Goal: Task Accomplishment & Management: Manage account settings

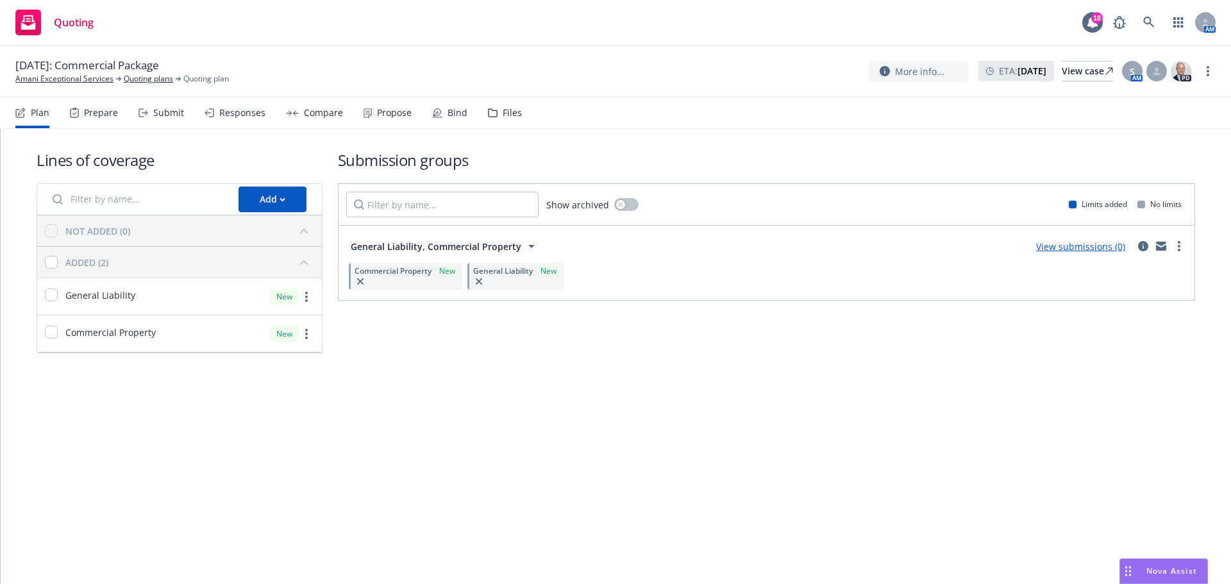
click at [383, 112] on div "Propose" at bounding box center [394, 113] width 35 height 10
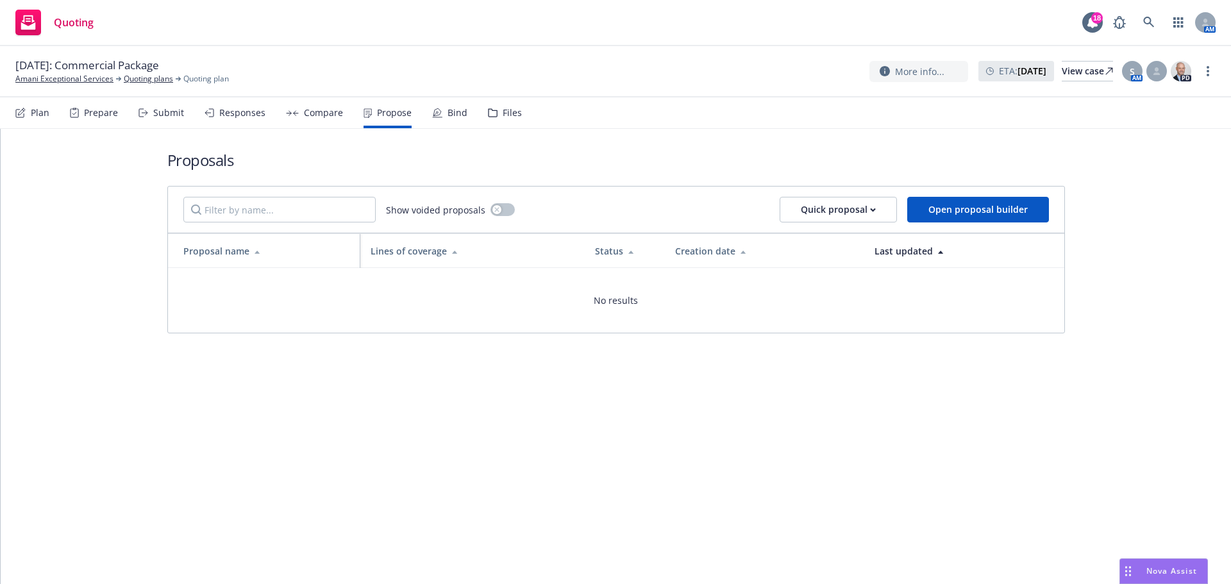
click at [315, 118] on div "Compare" at bounding box center [323, 113] width 39 height 10
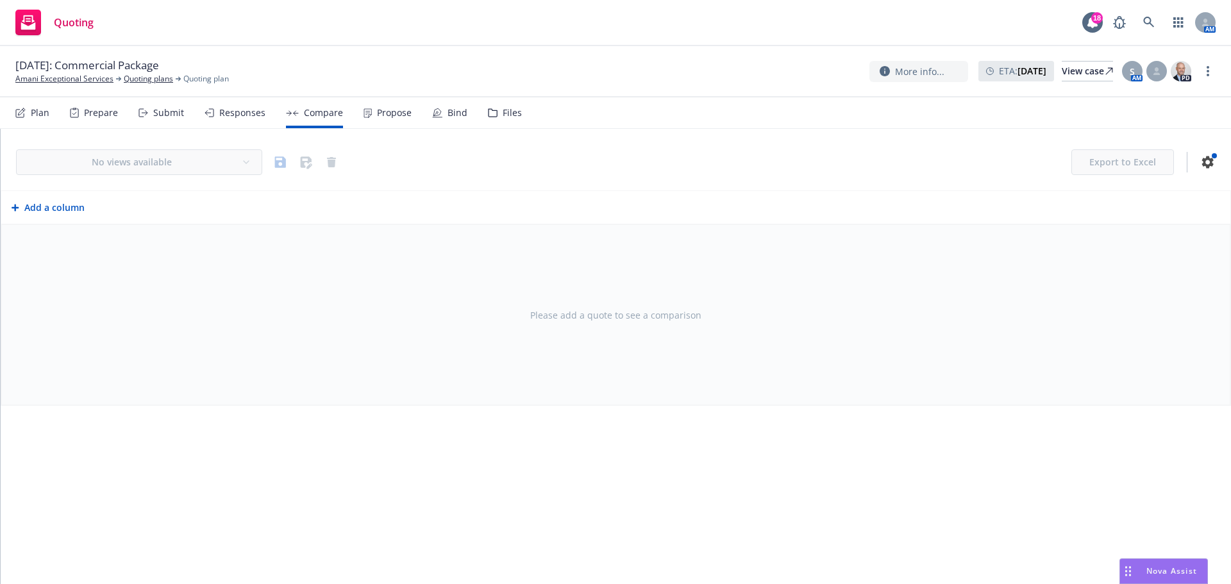
click at [40, 111] on div "Plan" at bounding box center [40, 113] width 19 height 10
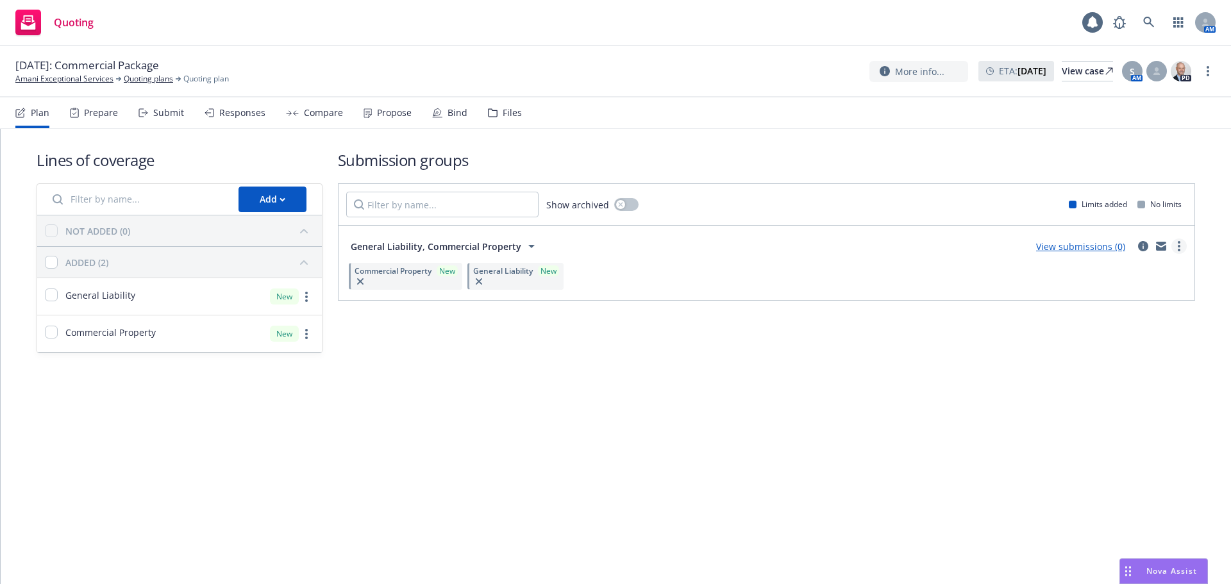
click at [1175, 253] on link "more" at bounding box center [1178, 245] width 15 height 15
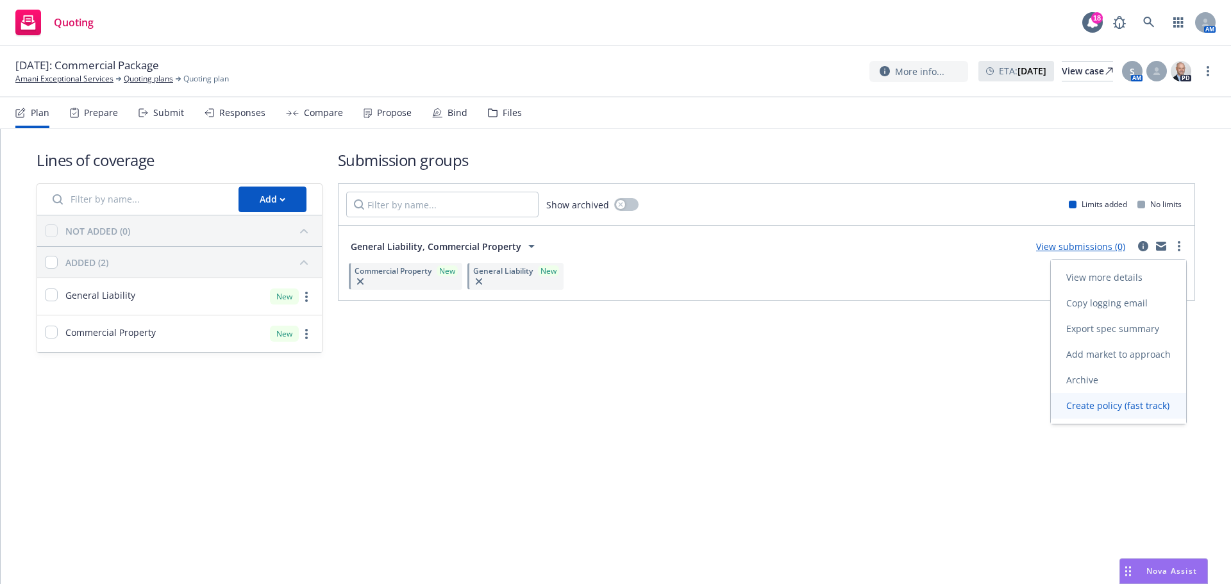
click at [1127, 406] on span "Create policy (fast track)" at bounding box center [1117, 405] width 134 height 12
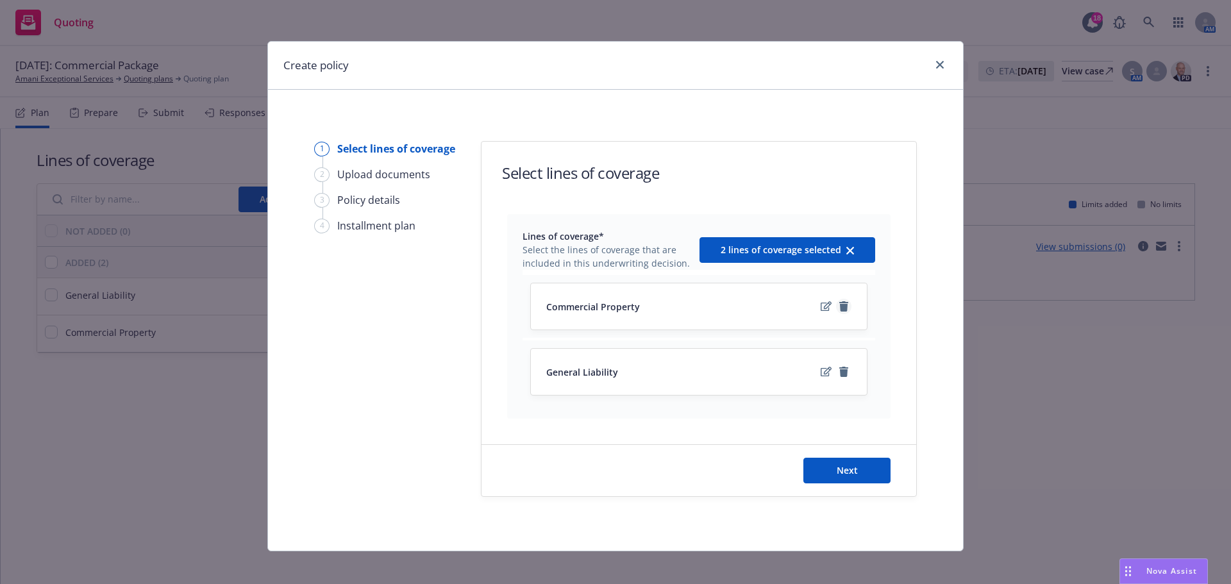
click at [836, 301] on link "remove" at bounding box center [843, 306] width 15 height 15
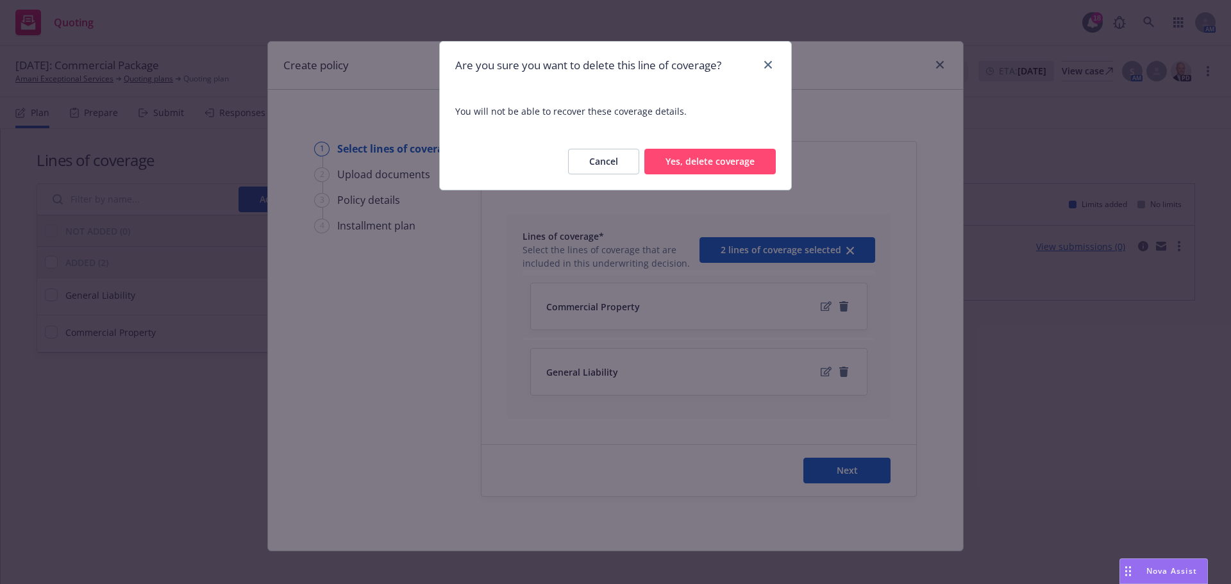
click at [718, 163] on button "Yes, delete coverage" at bounding box center [709, 162] width 131 height 26
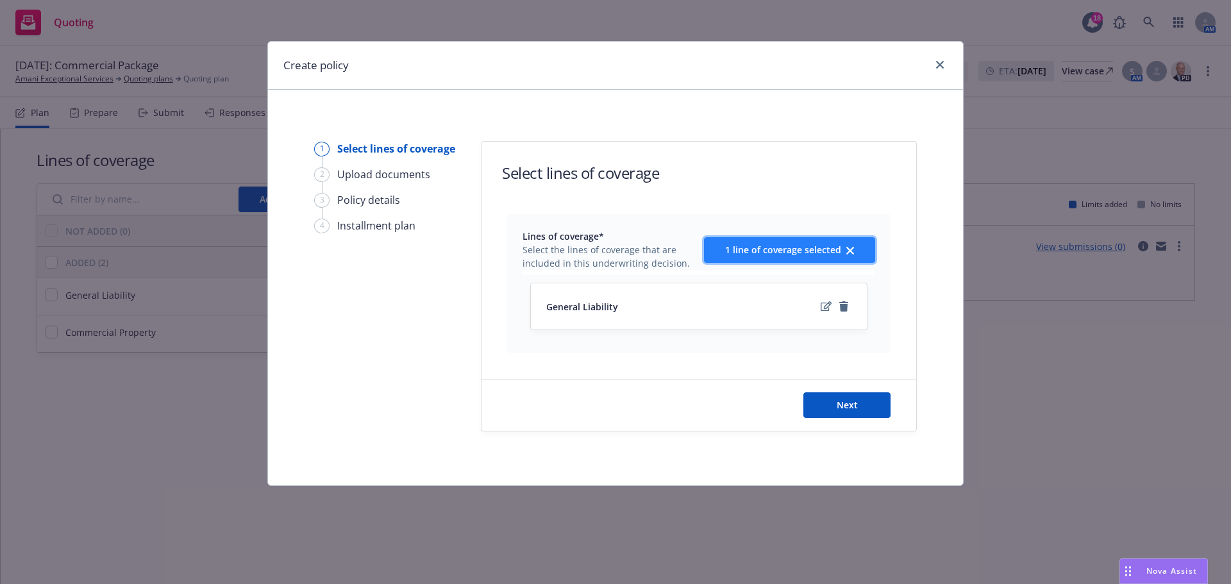
click at [779, 254] on span "1 line of coverage selected" at bounding box center [783, 250] width 116 height 12
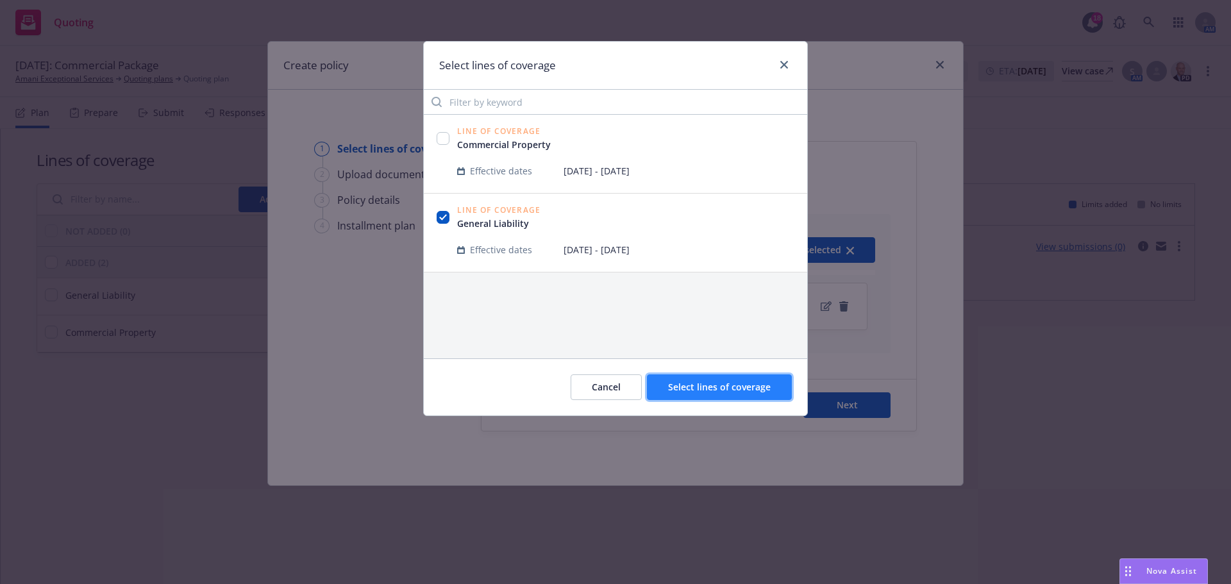
click at [717, 392] on span "Select lines of coverage" at bounding box center [719, 387] width 103 height 12
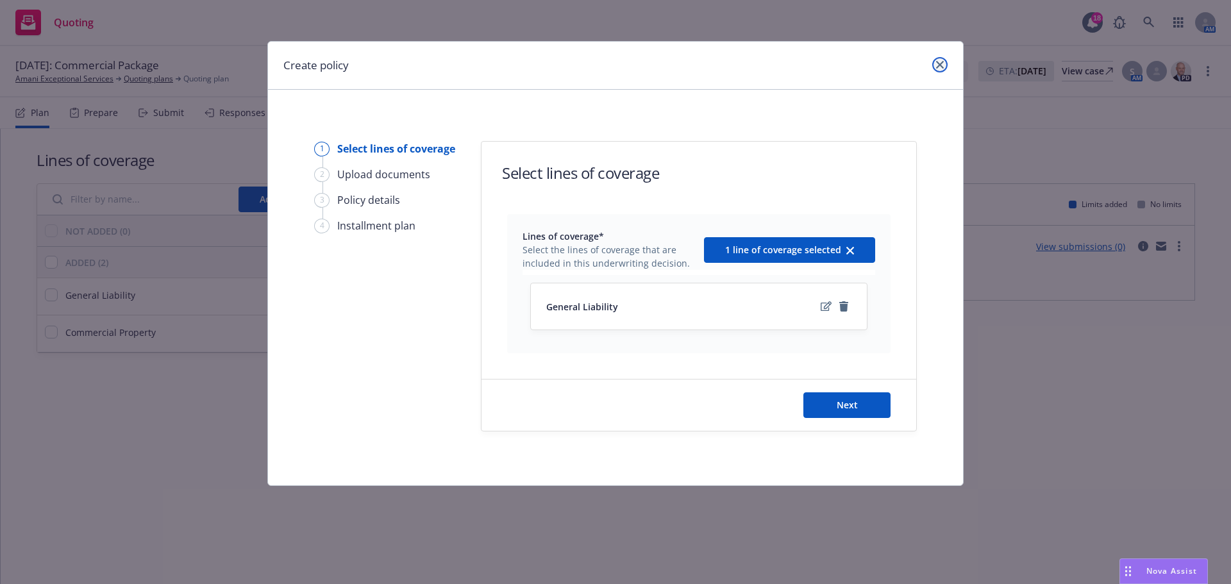
click at [940, 58] on link "close" at bounding box center [939, 64] width 15 height 15
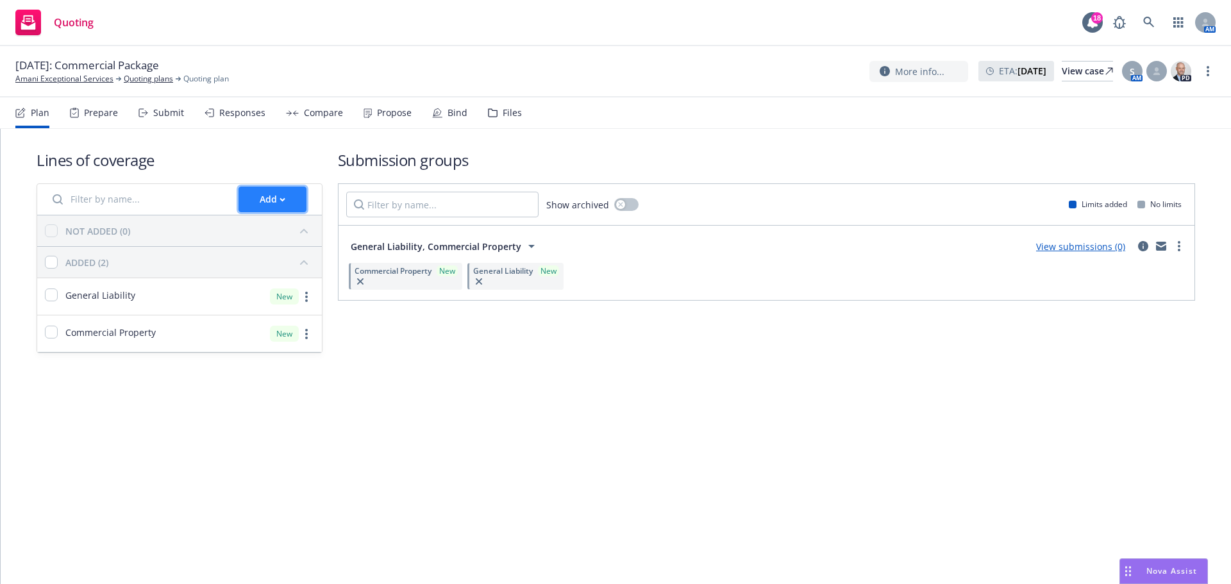
click at [264, 196] on div "Add" at bounding box center [273, 199] width 26 height 24
click at [290, 232] on span "Create new business lines of coverage" at bounding box center [336, 232] width 195 height 12
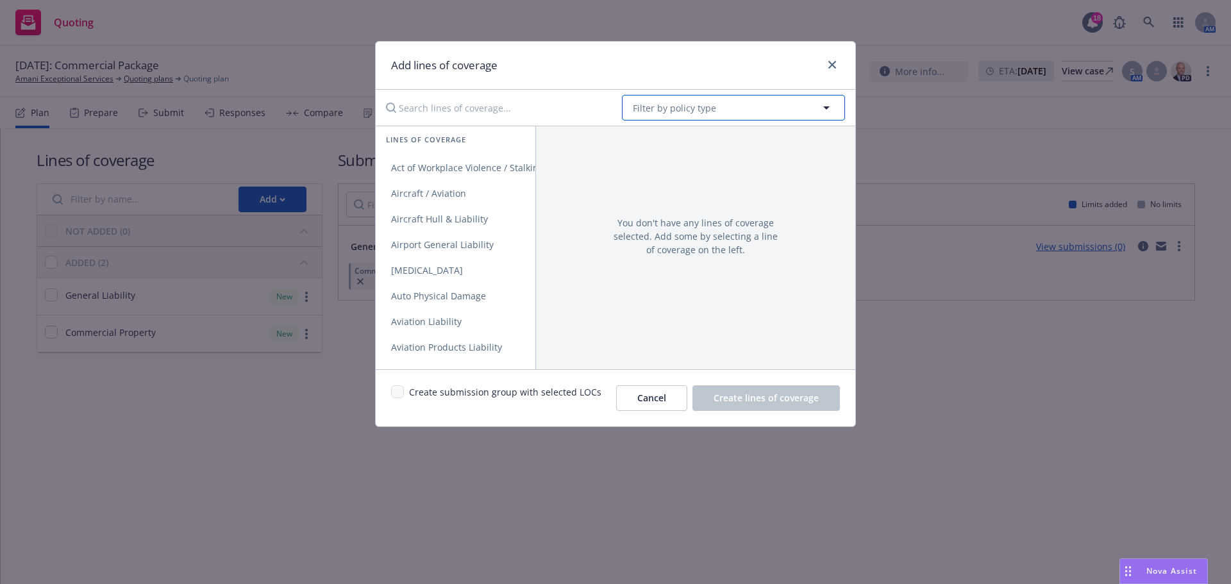
click at [702, 106] on span "Filter by policy type" at bounding box center [674, 107] width 83 height 13
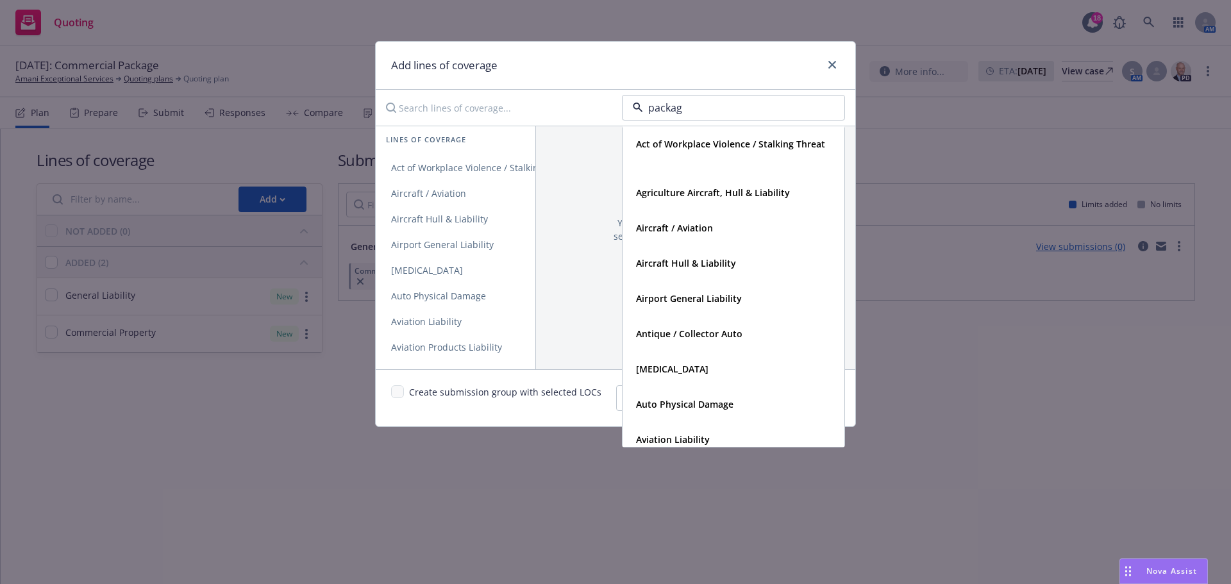
type input "package"
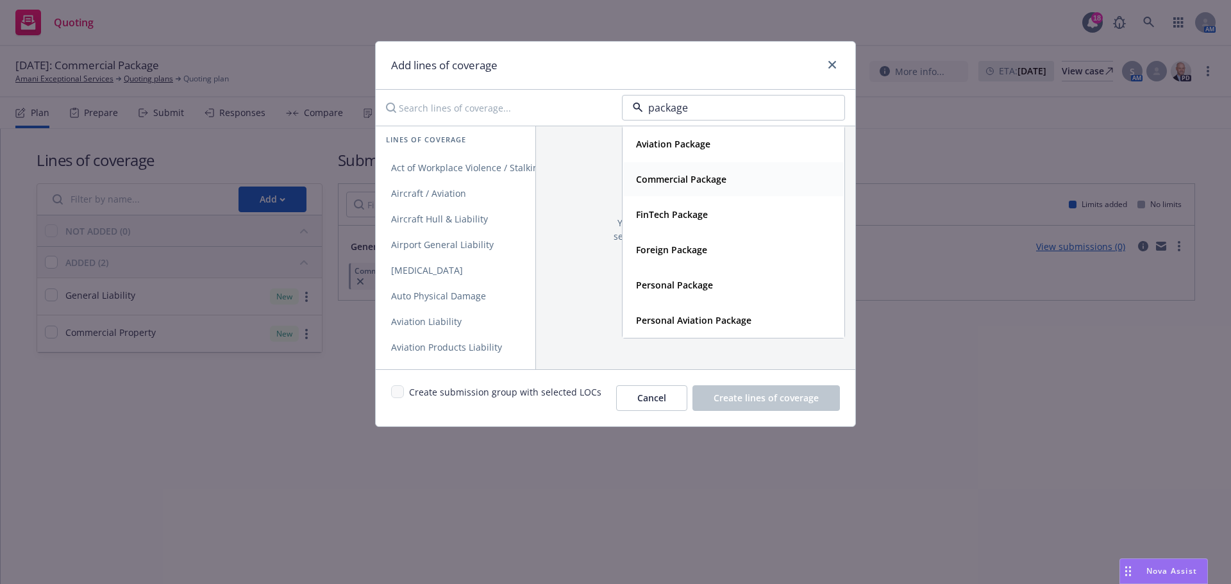
click at [720, 185] on strong "Commercial Package" at bounding box center [681, 179] width 90 height 12
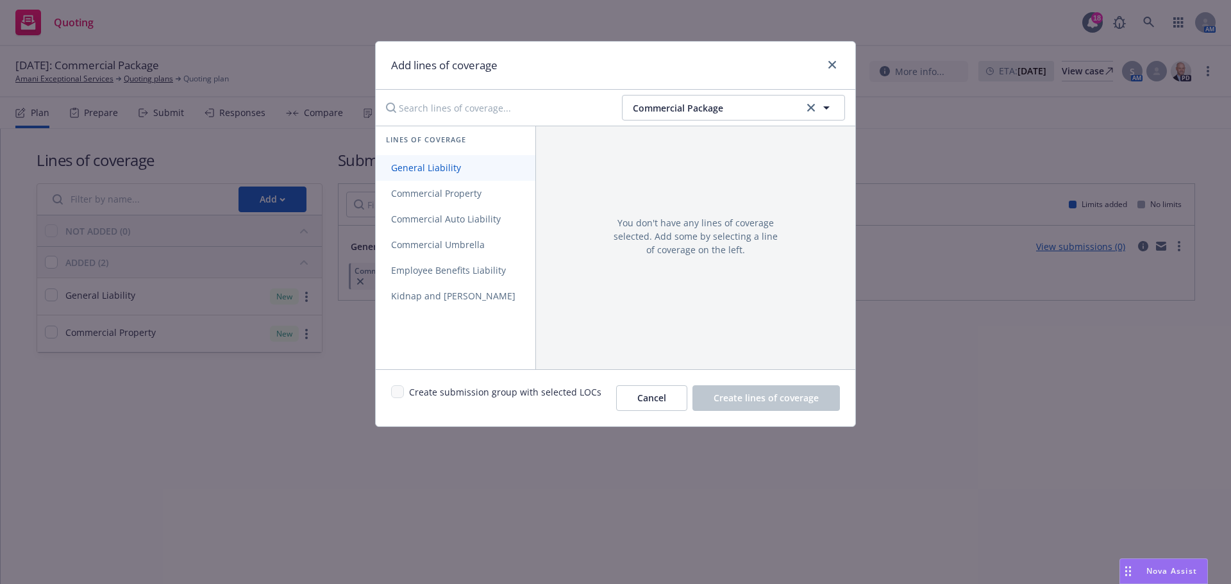
drag, startPoint x: 471, startPoint y: 169, endPoint x: 471, endPoint y: 179, distance: 10.9
click at [471, 169] on span "General Liability" at bounding box center [426, 168] width 101 height 12
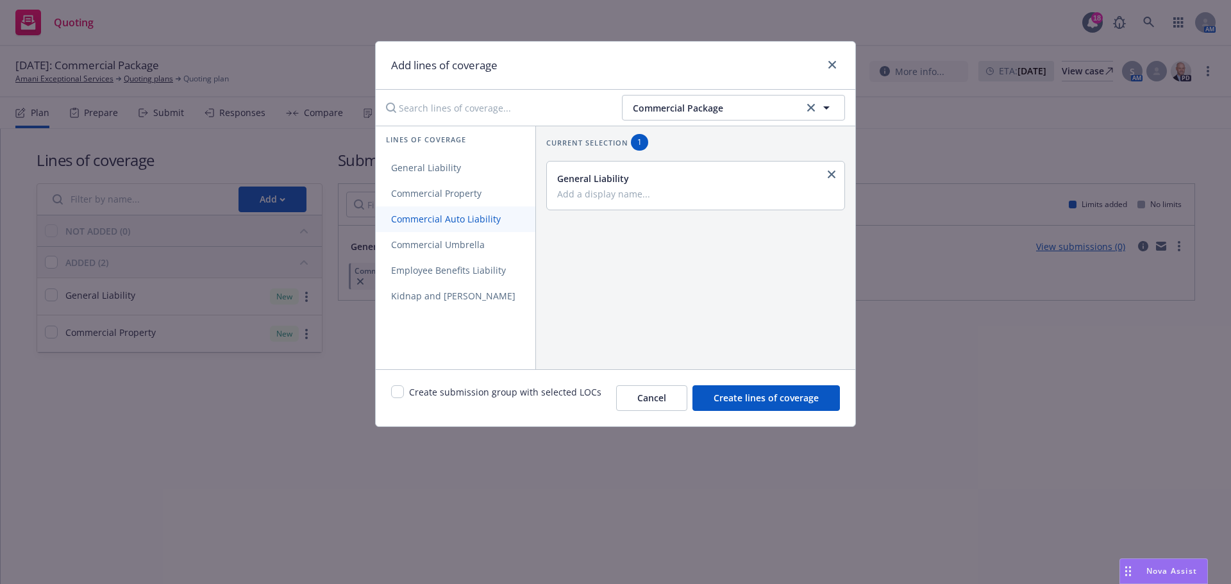
click at [473, 226] on link "Commercial Auto Liability" at bounding box center [456, 219] width 160 height 26
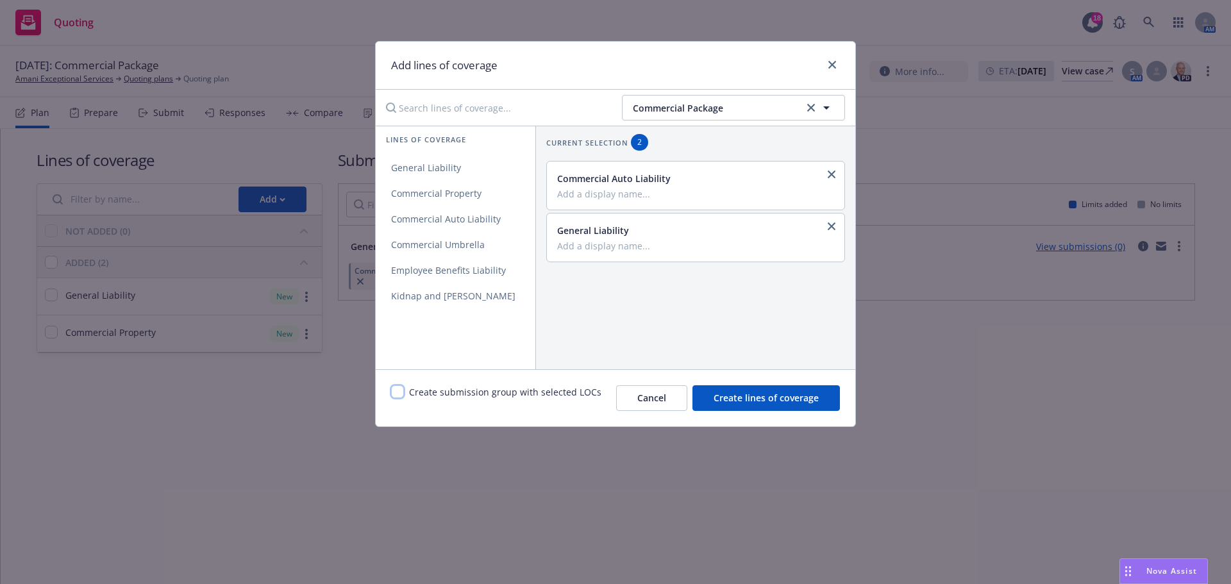
click at [397, 392] on input "checkbox" at bounding box center [397, 391] width 13 height 13
checkbox input "true"
click at [813, 107] on icon "clear selection" at bounding box center [811, 108] width 8 height 8
click at [758, 113] on button "Filter by policy type" at bounding box center [733, 108] width 223 height 26
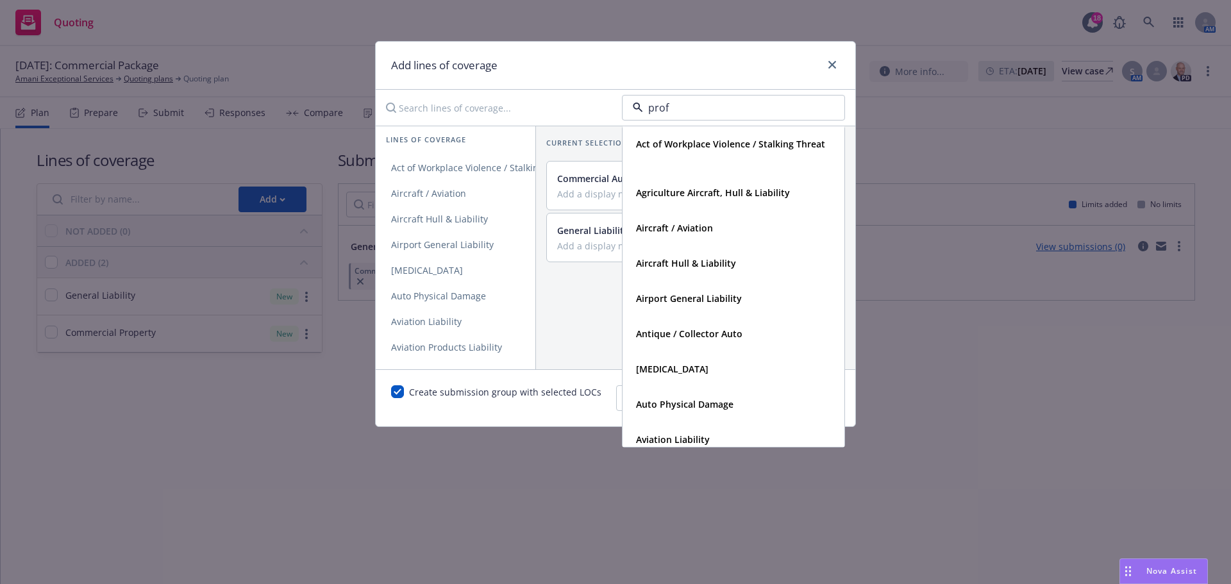
type input "profe"
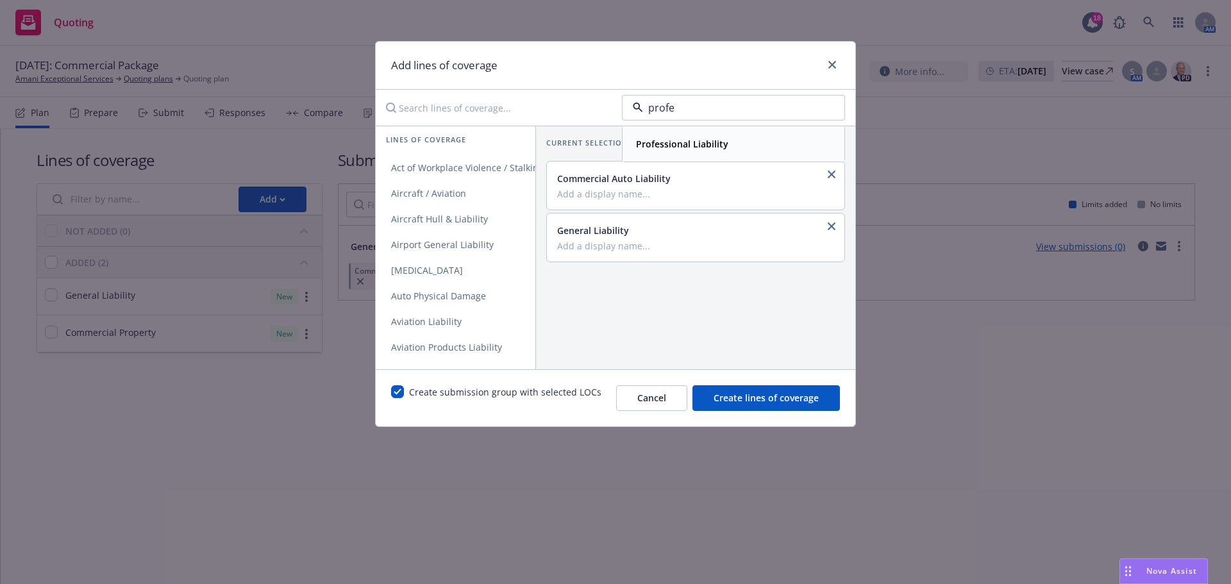
click at [715, 151] on span "Professional Liability" at bounding box center [682, 143] width 92 height 13
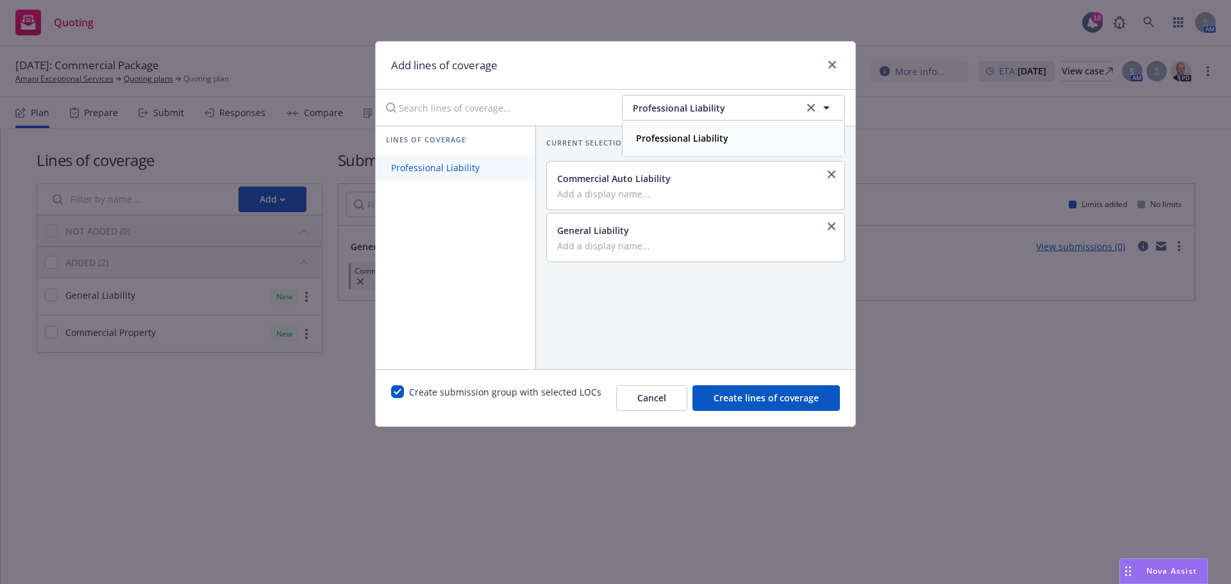
click at [459, 163] on span "Professional Liability" at bounding box center [435, 168] width 119 height 12
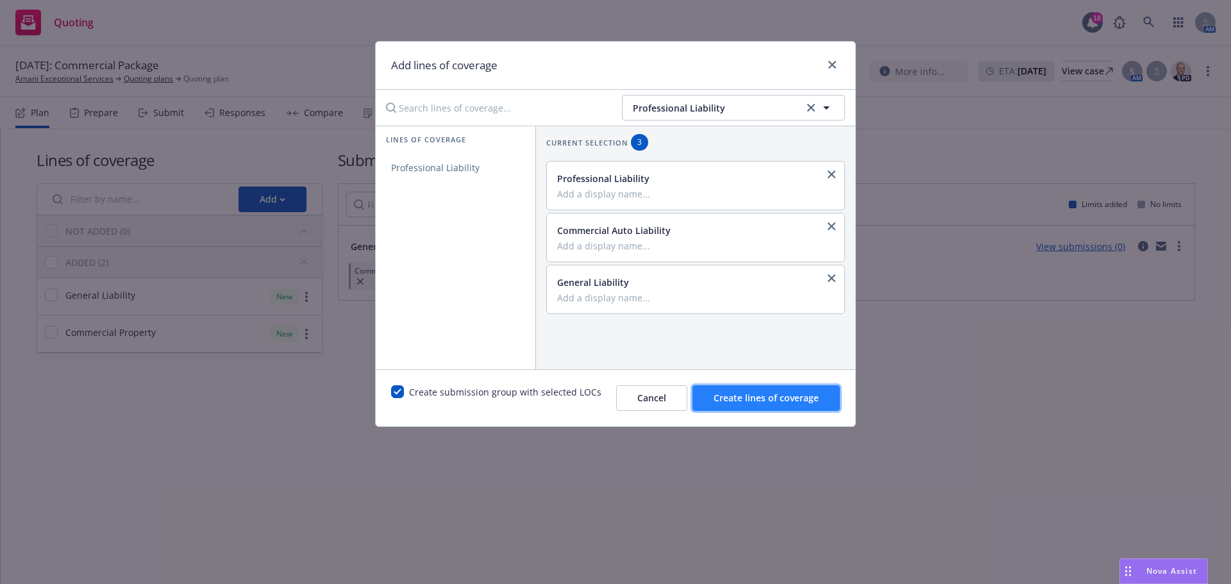
click at [791, 400] on span "Create lines of coverage" at bounding box center [765, 398] width 105 height 12
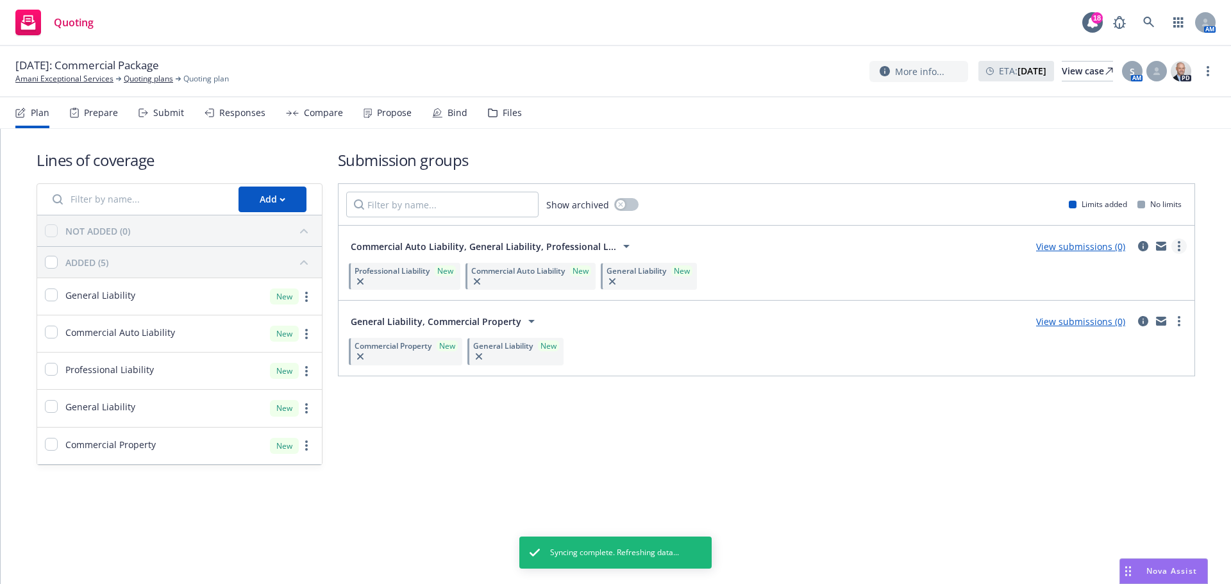
click at [1174, 251] on link "more" at bounding box center [1178, 245] width 15 height 15
click at [1136, 401] on span "Create policy (fast track)" at bounding box center [1117, 405] width 134 height 12
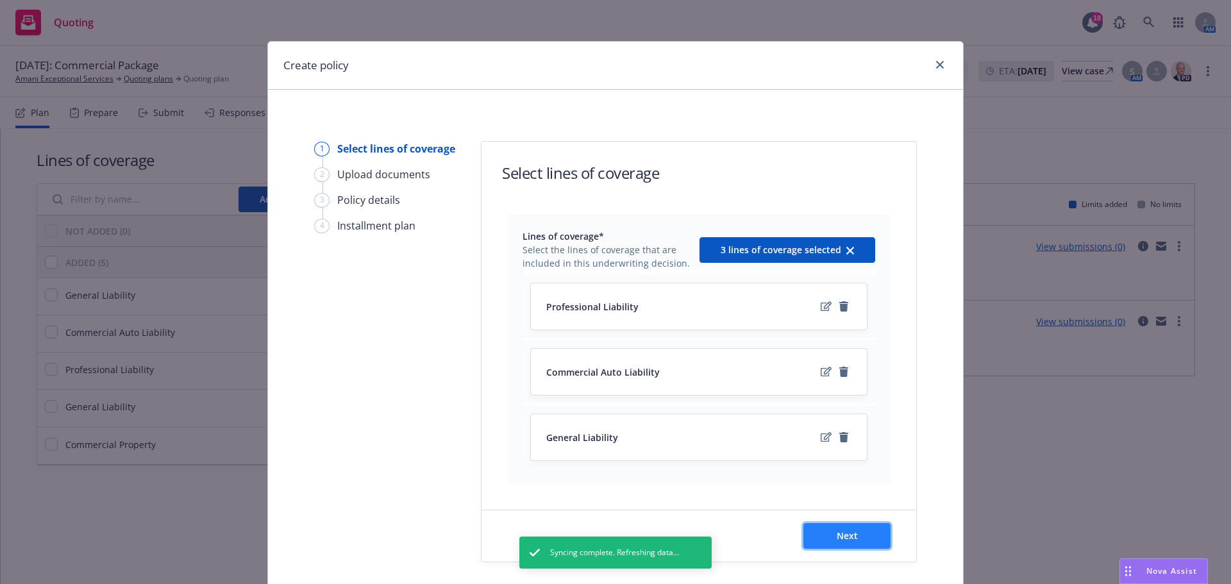
click at [841, 532] on span "Next" at bounding box center [846, 535] width 21 height 12
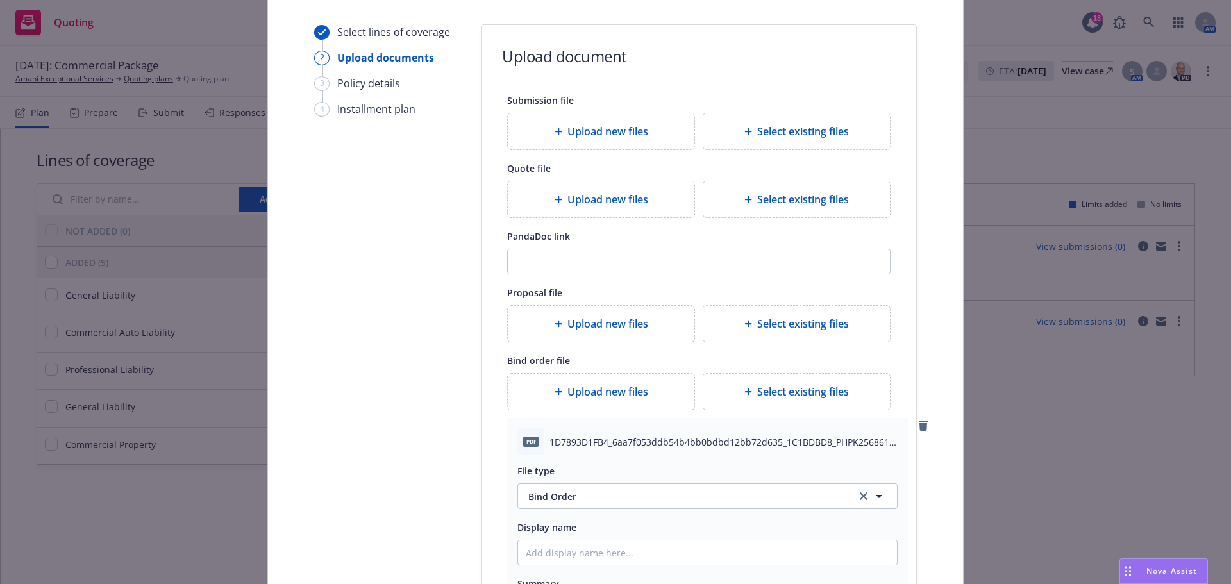
scroll to position [348, 0]
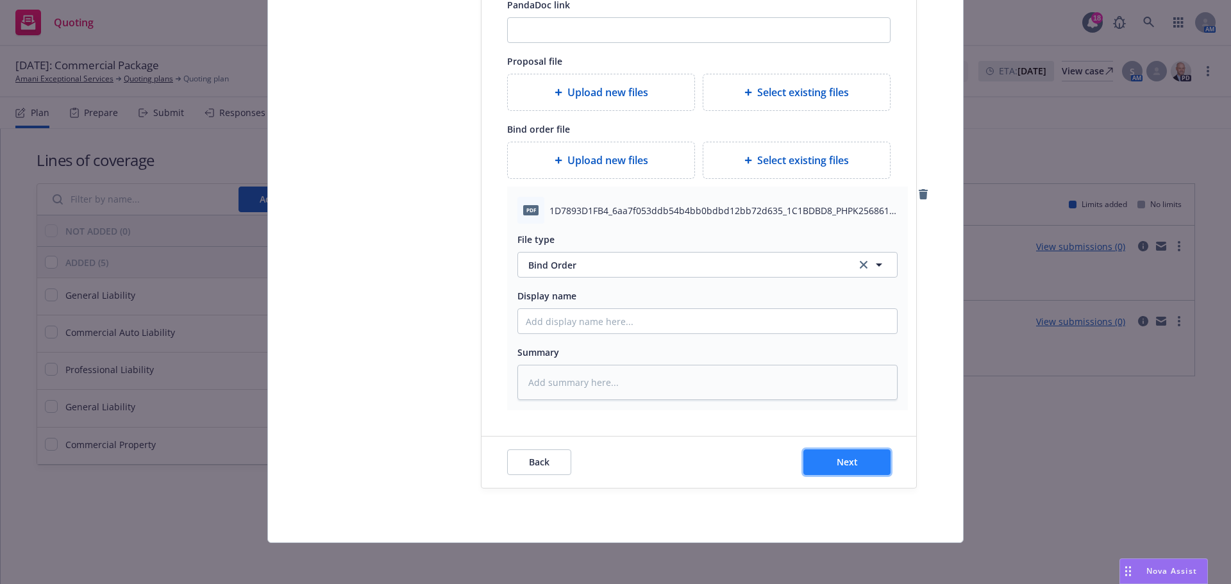
click at [861, 473] on button "Next" at bounding box center [846, 462] width 87 height 26
type textarea "x"
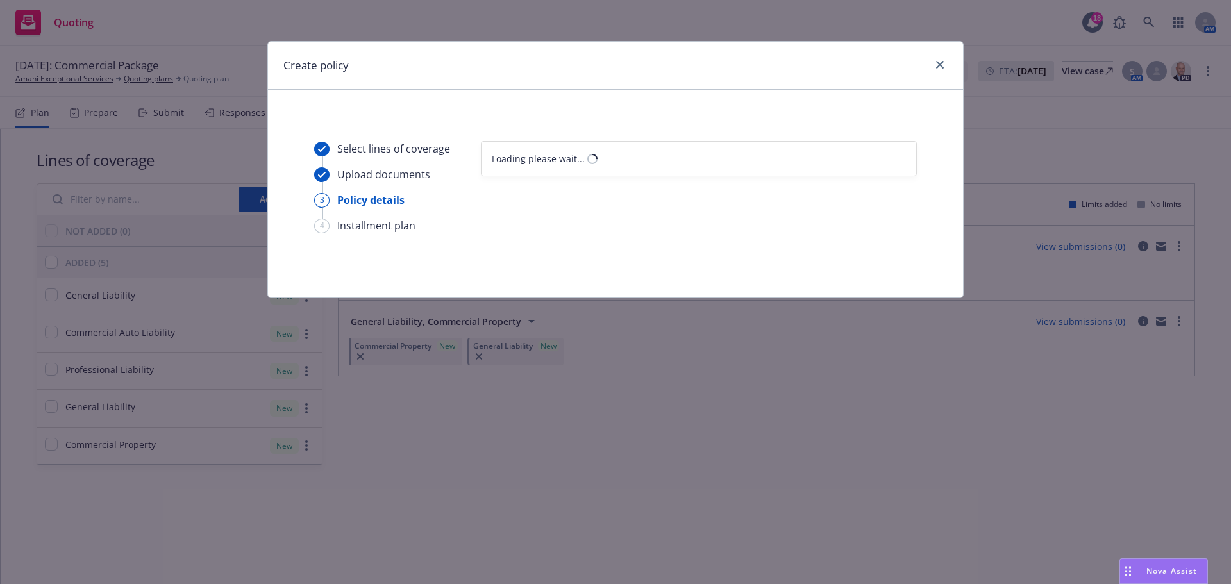
select select "12"
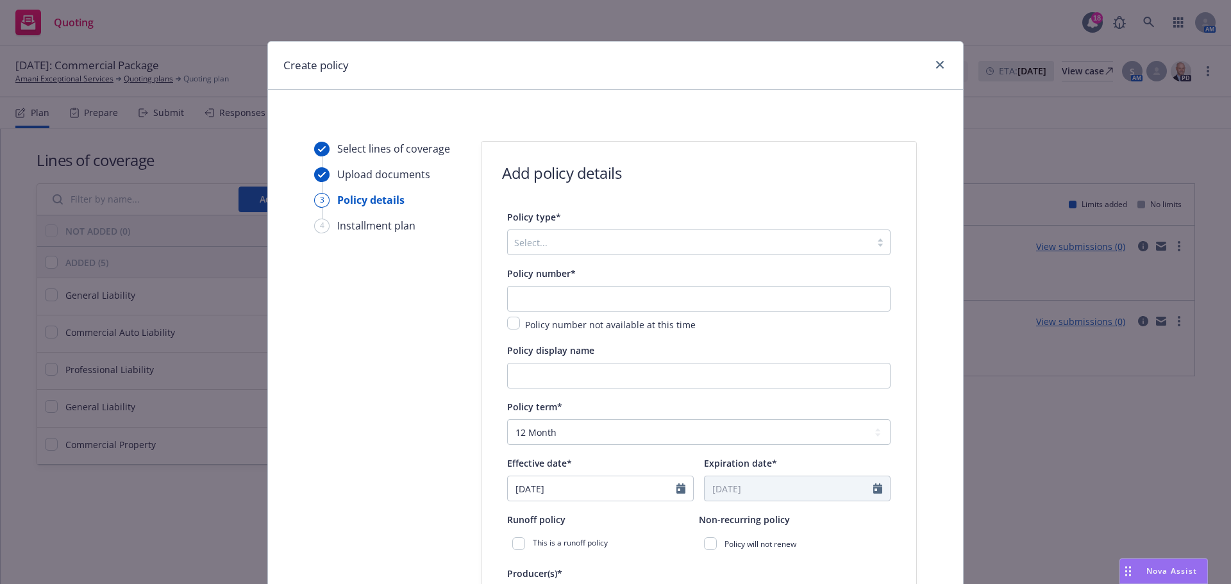
click at [631, 235] on div at bounding box center [689, 242] width 350 height 15
type input "z"
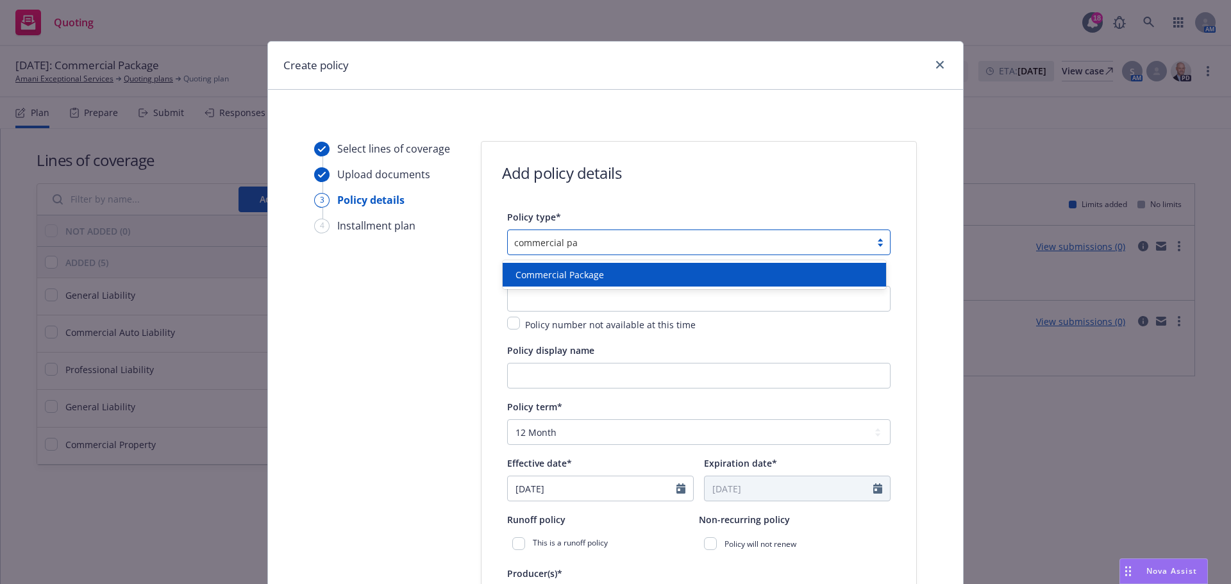
type input "commercial pac"
click at [557, 278] on span "Commercial Package" at bounding box center [559, 274] width 88 height 13
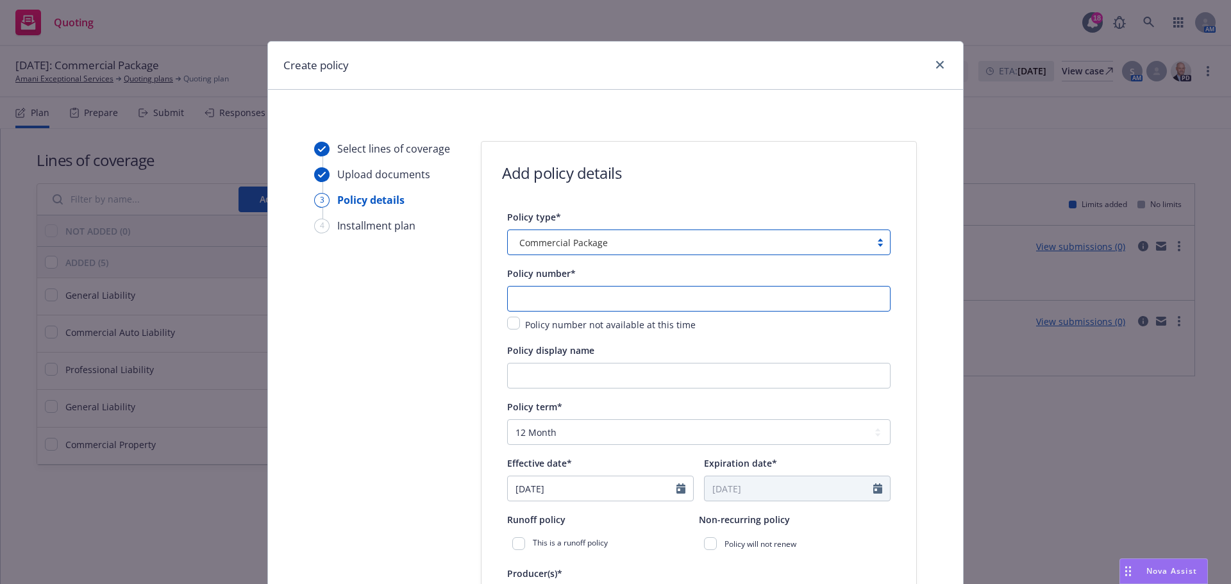
click at [563, 293] on input "text" at bounding box center [698, 299] width 383 height 26
paste input "PHPK2568612-003"
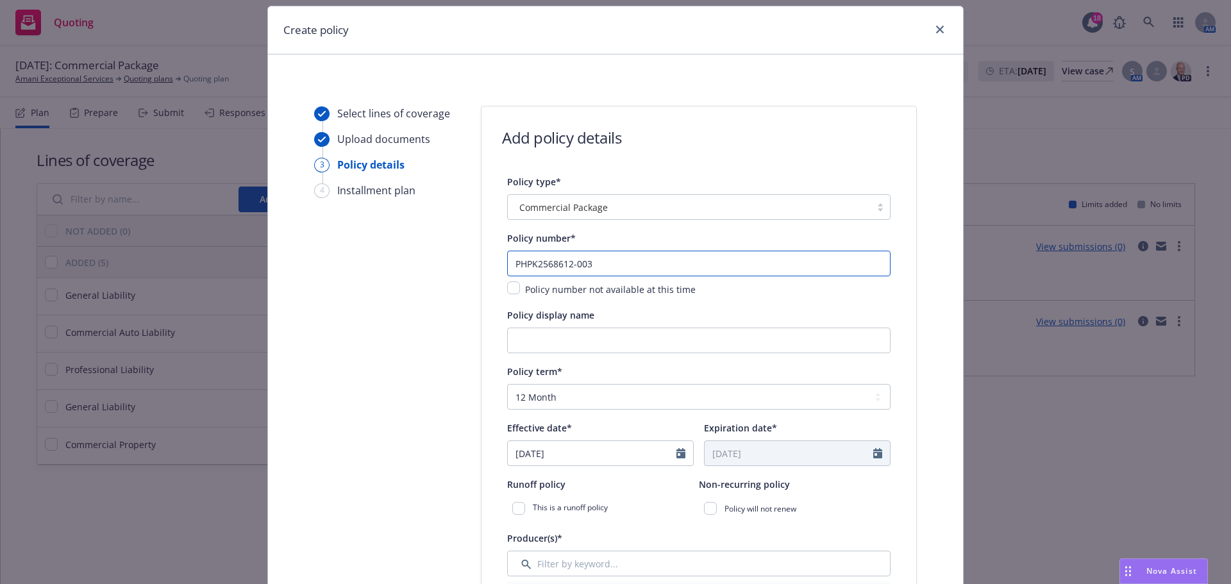
scroll to position [299, 0]
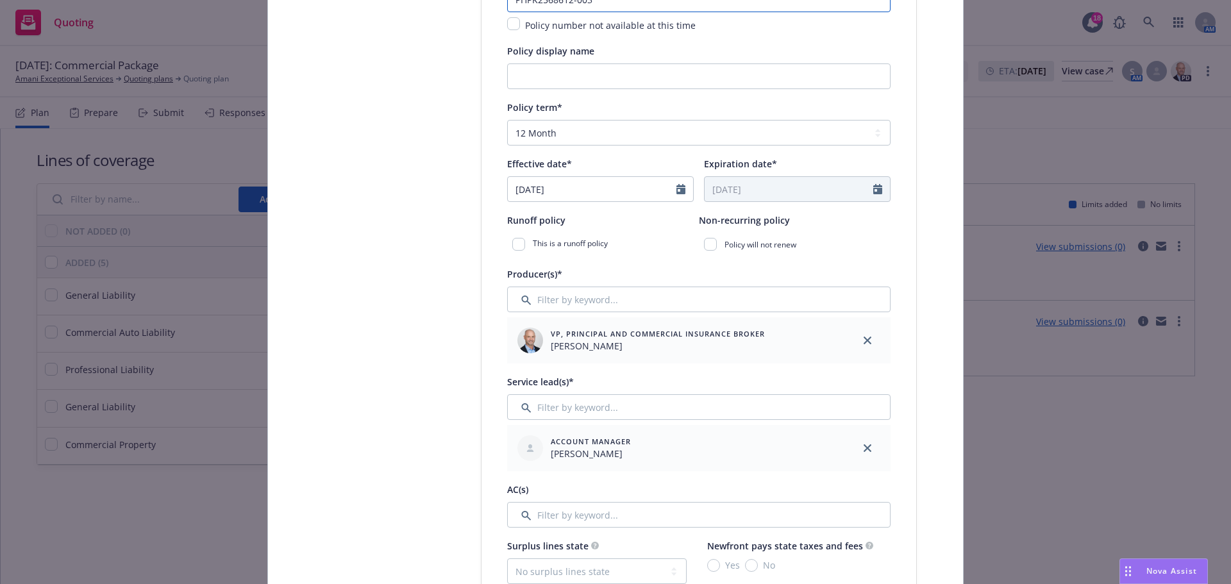
type input "PHPK2568612-003"
click at [677, 183] on div at bounding box center [684, 189] width 17 height 24
click at [676, 191] on icon "Calendar" at bounding box center [680, 189] width 9 height 10
select select "8"
click at [644, 285] on span "9" at bounding box center [646, 284] width 17 height 16
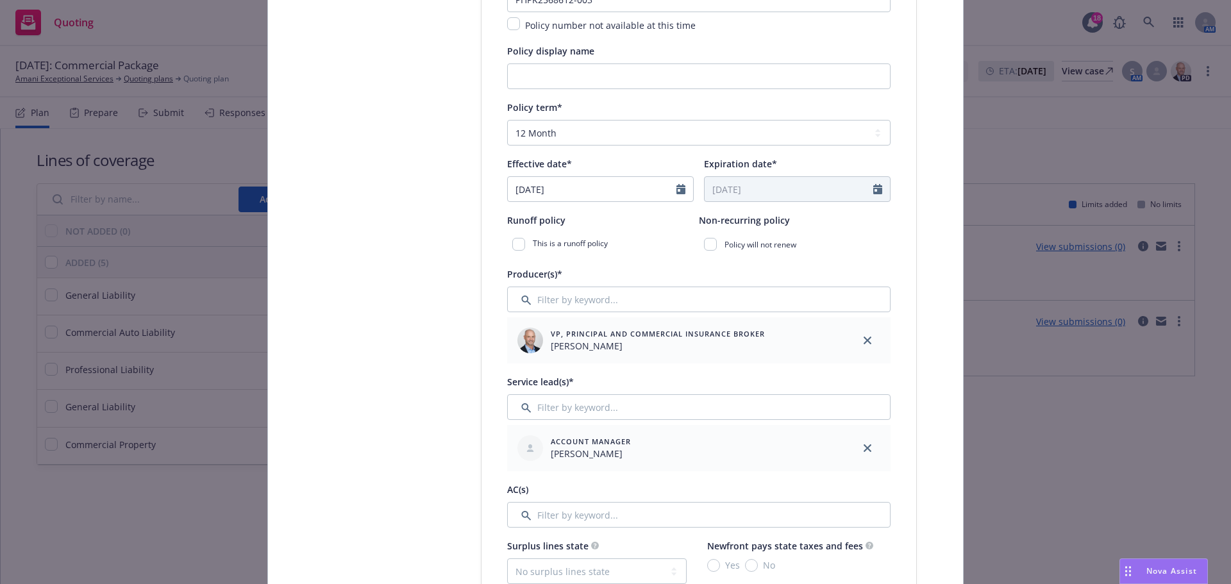
type input "08/09/2025"
type input "08/09/2026"
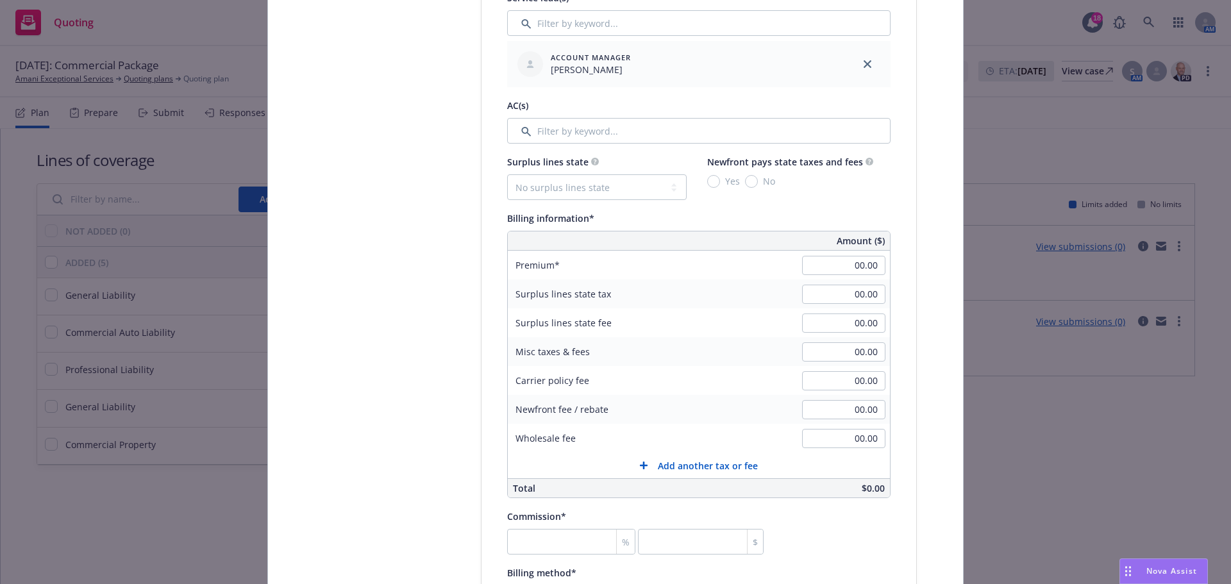
scroll to position [684, 0]
click at [840, 269] on input "00.00" at bounding box center [843, 264] width 83 height 19
type input "13,469.00"
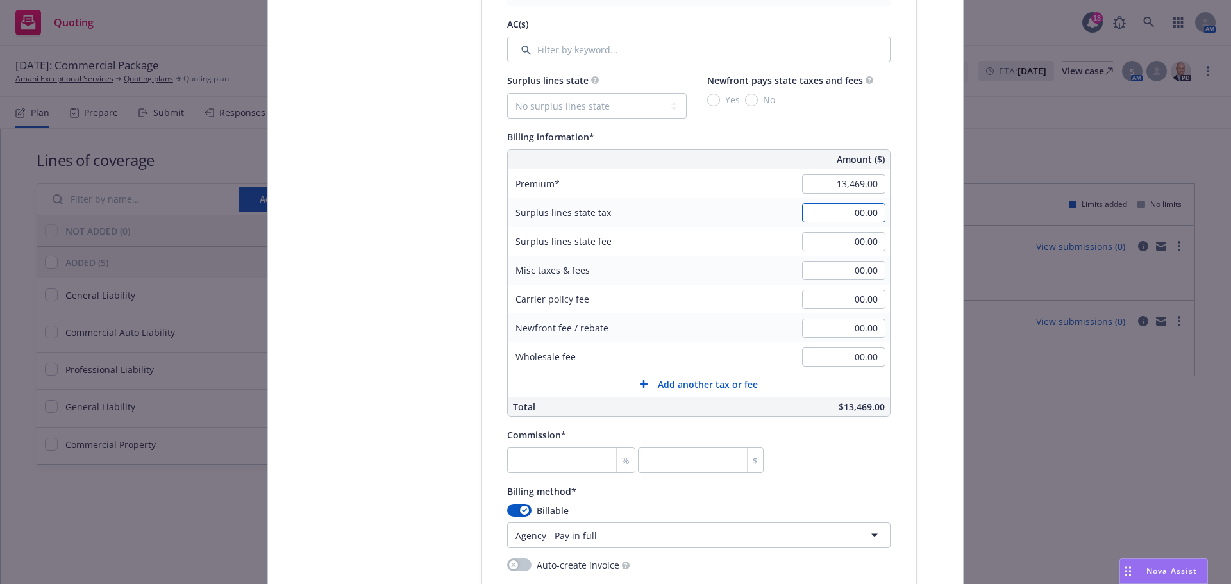
scroll to position [897, 0]
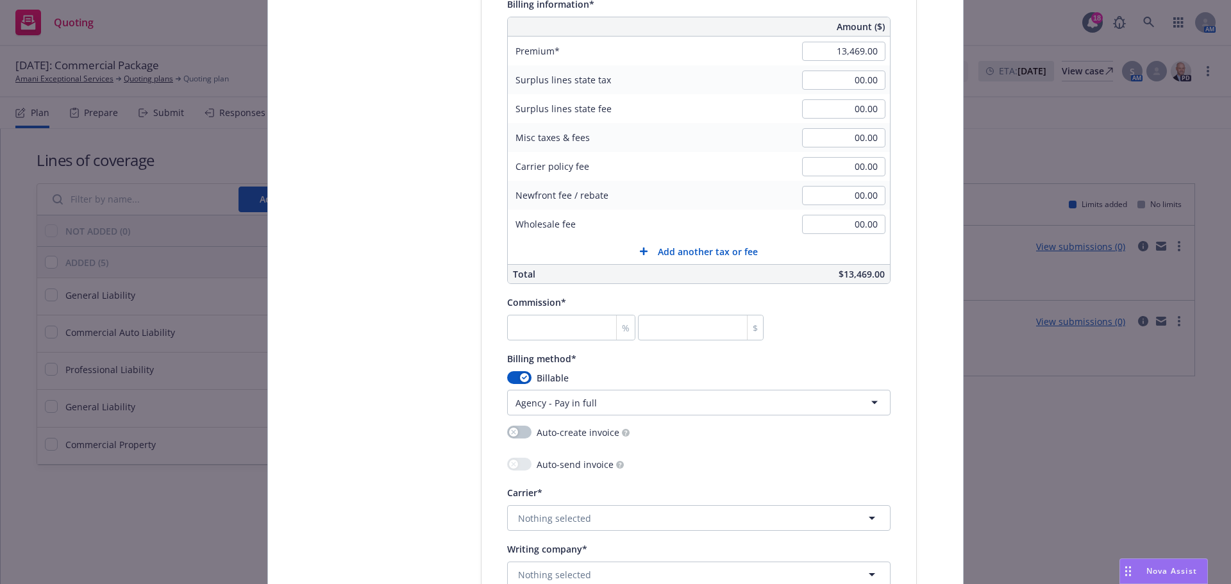
click at [585, 287] on div "Policy number* PHPK2568612-003 Policy number not available at this time Policy …" at bounding box center [698, 152] width 383 height 1568
click at [565, 315] on input "number" at bounding box center [571, 328] width 128 height 26
type input "1"
type input "134.69"
type input "15"
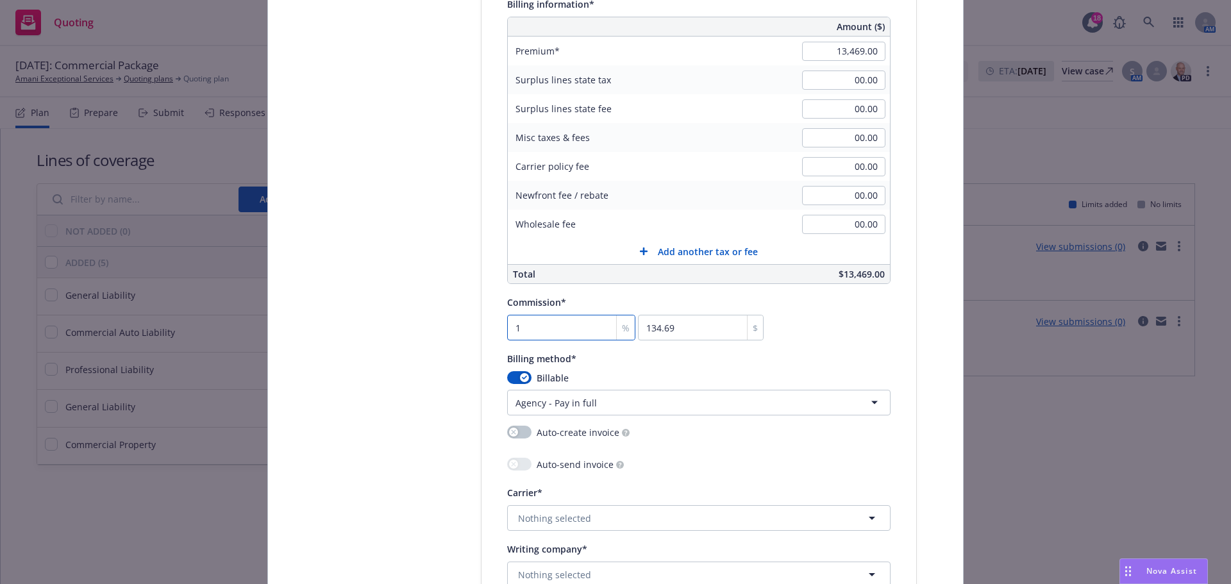
type input "2020.35"
type input "15"
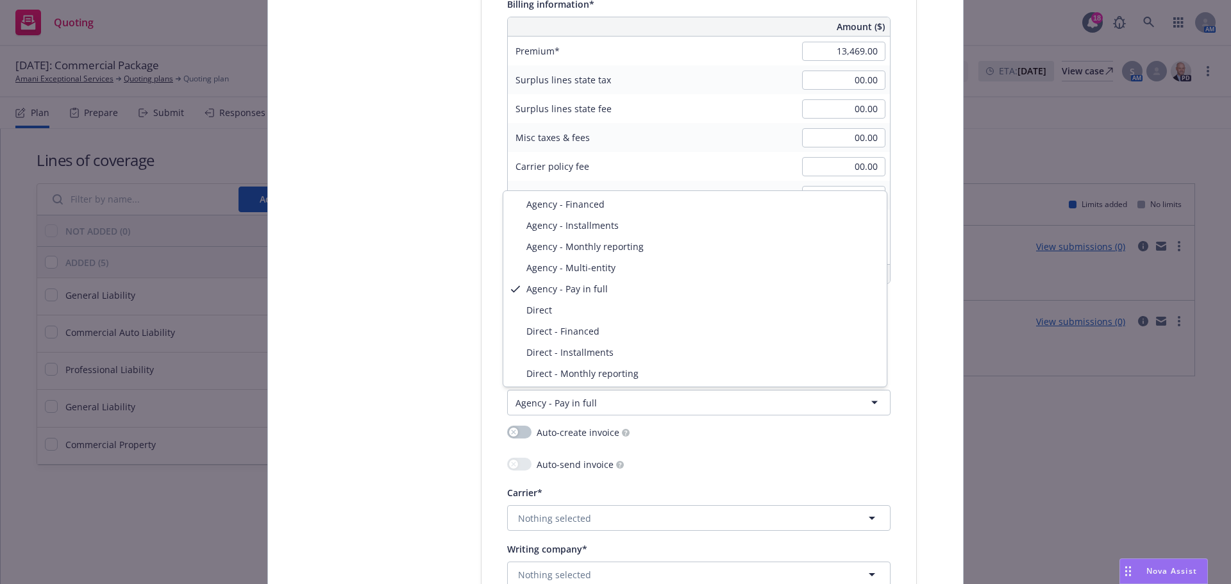
click at [668, 409] on html "Quoting 18 AM 08/09/2025: Commercial Package Amani Exceptional Services Quoting…" at bounding box center [615, 292] width 1231 height 584
select select "DIRECT"
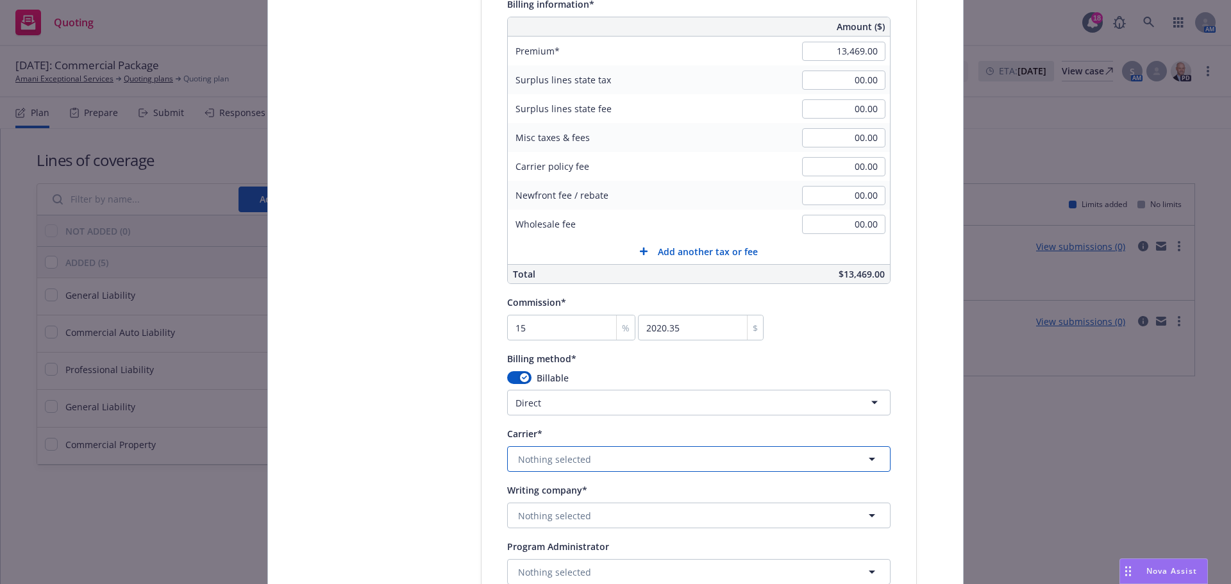
click at [600, 456] on button "Nothing selected" at bounding box center [698, 459] width 383 height 26
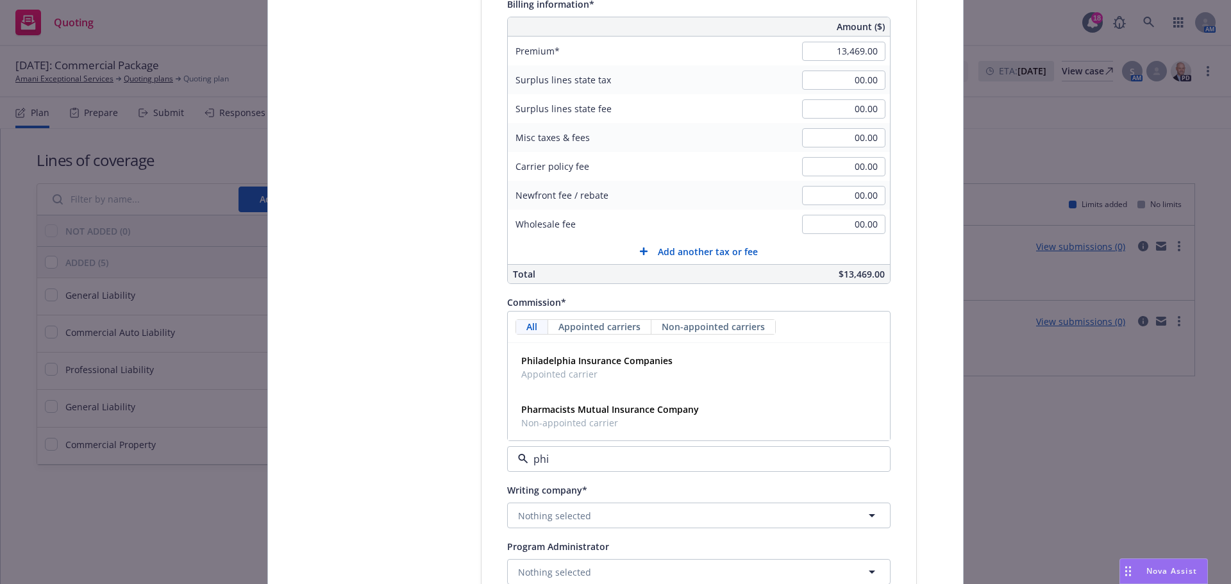
type input "phil"
drag, startPoint x: 549, startPoint y: 406, endPoint x: 1106, endPoint y: 385, distance: 556.7
click at [549, 407] on strong "Philadelphia Insurance Companies" at bounding box center [596, 409] width 151 height 12
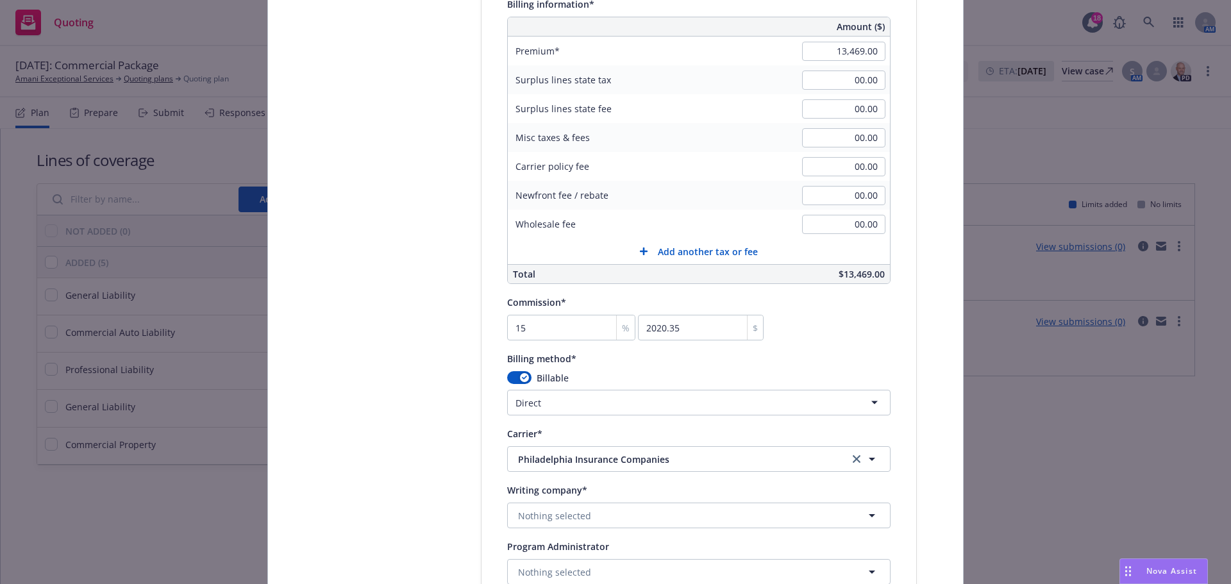
click at [625, 498] on div "Writing company* Nothing selected" at bounding box center [698, 505] width 383 height 46
click at [624, 502] on button "Nothing selected" at bounding box center [698, 515] width 383 height 26
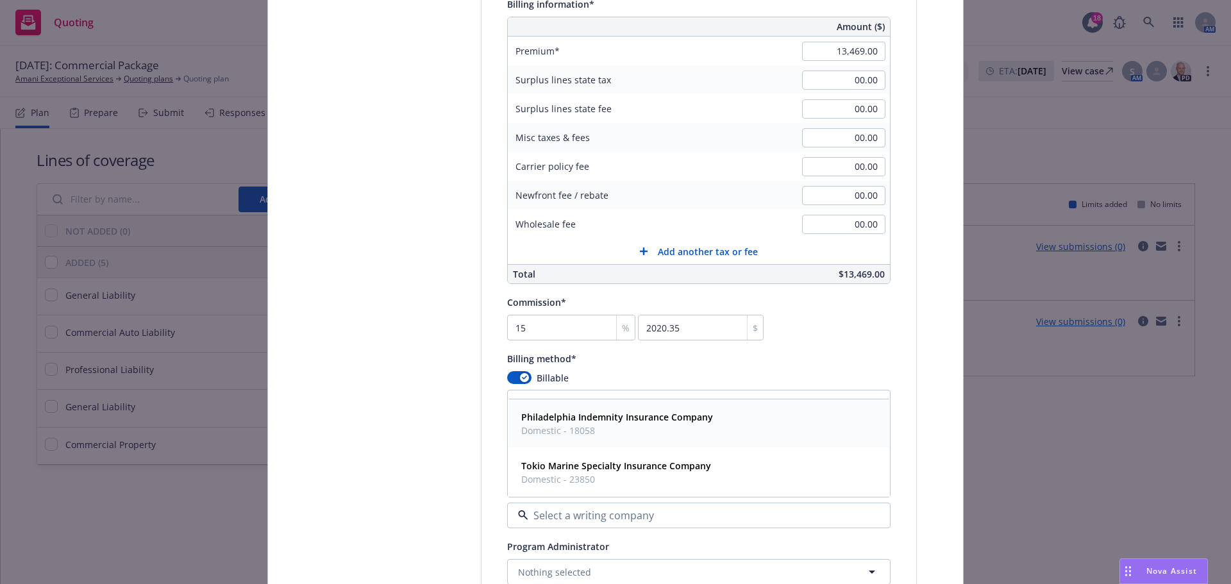
click at [638, 428] on span "Domestic - 18058" at bounding box center [617, 430] width 192 height 13
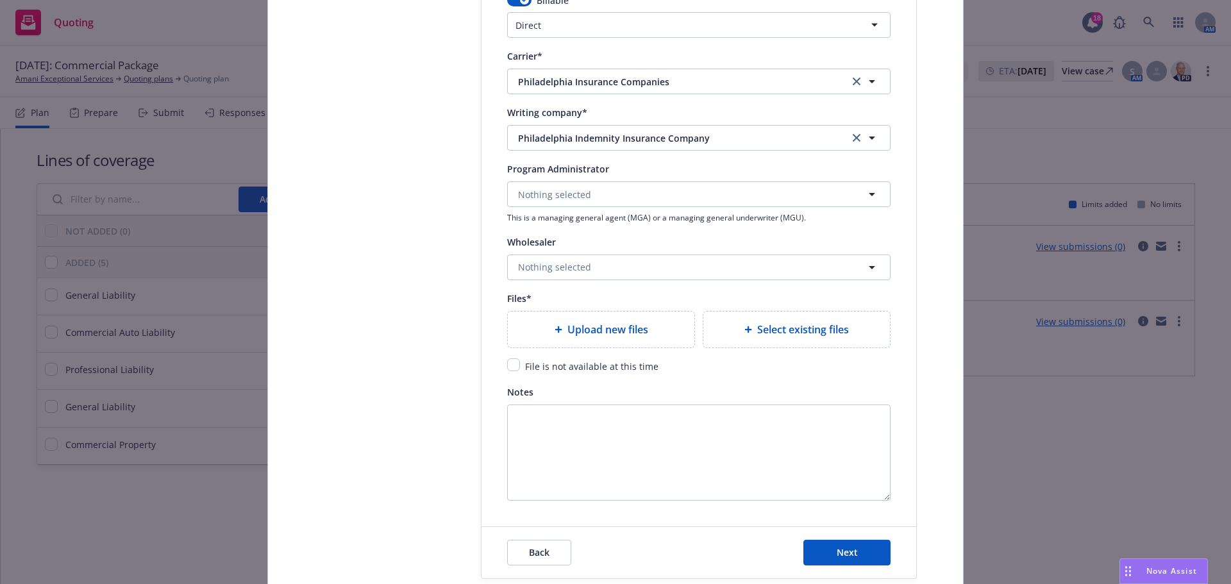
scroll to position [1365, 0]
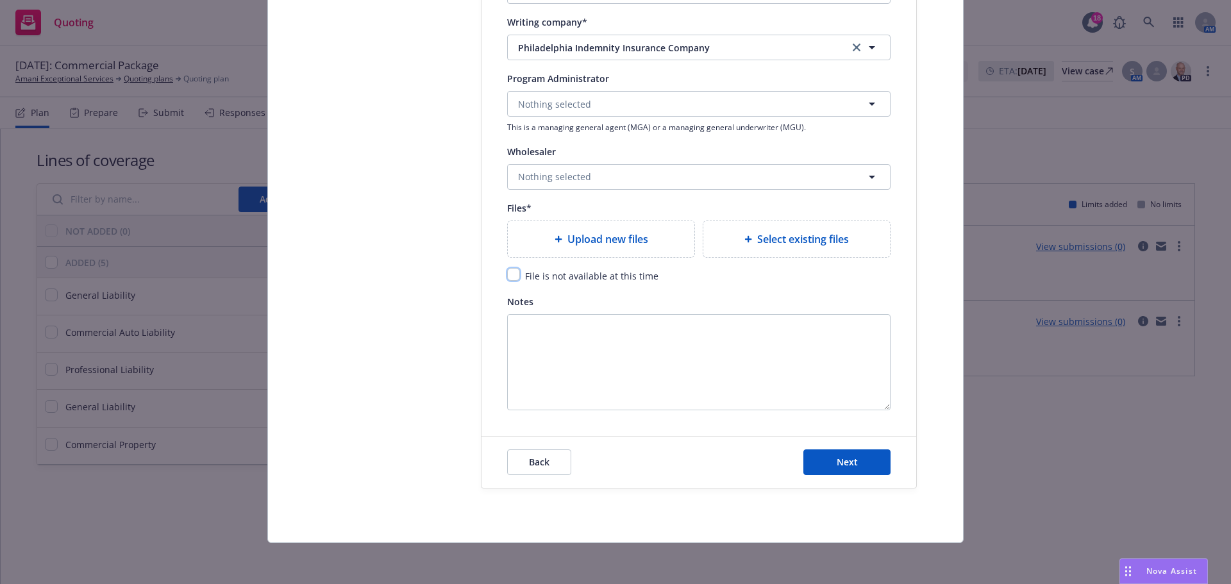
click at [512, 268] on input "checkbox" at bounding box center [513, 274] width 13 height 13
checkbox input "true"
click at [847, 457] on span "Next" at bounding box center [846, 462] width 21 height 12
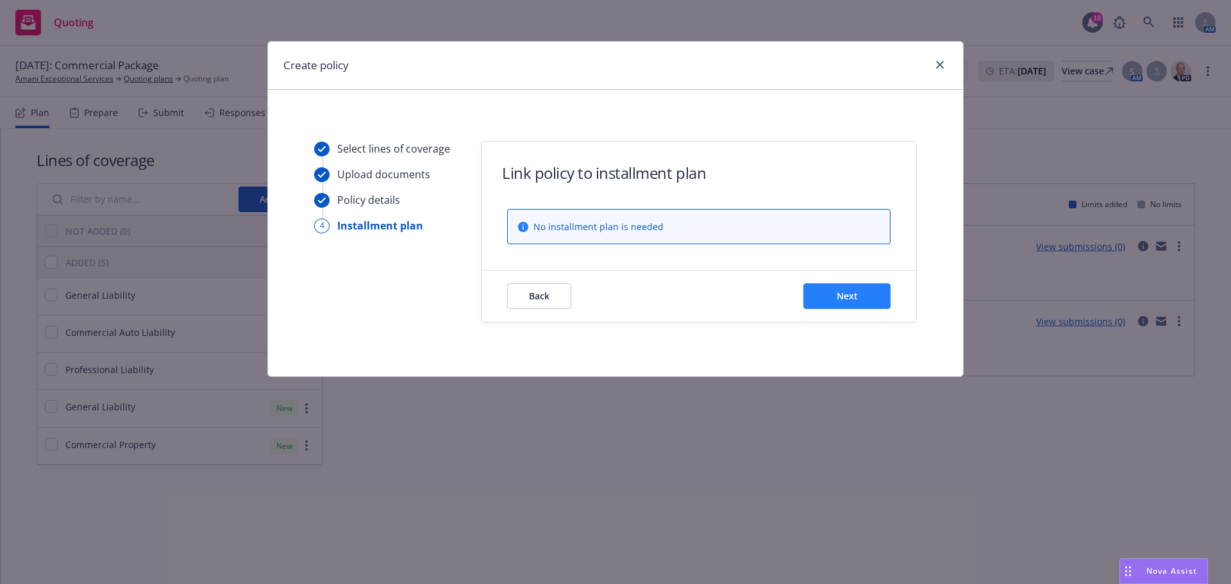
drag, startPoint x: 876, startPoint y: 276, endPoint x: 872, endPoint y: 286, distance: 10.4
click at [875, 276] on div "Back Next" at bounding box center [698, 295] width 435 height 51
click at [872, 294] on button "Next" at bounding box center [846, 296] width 87 height 26
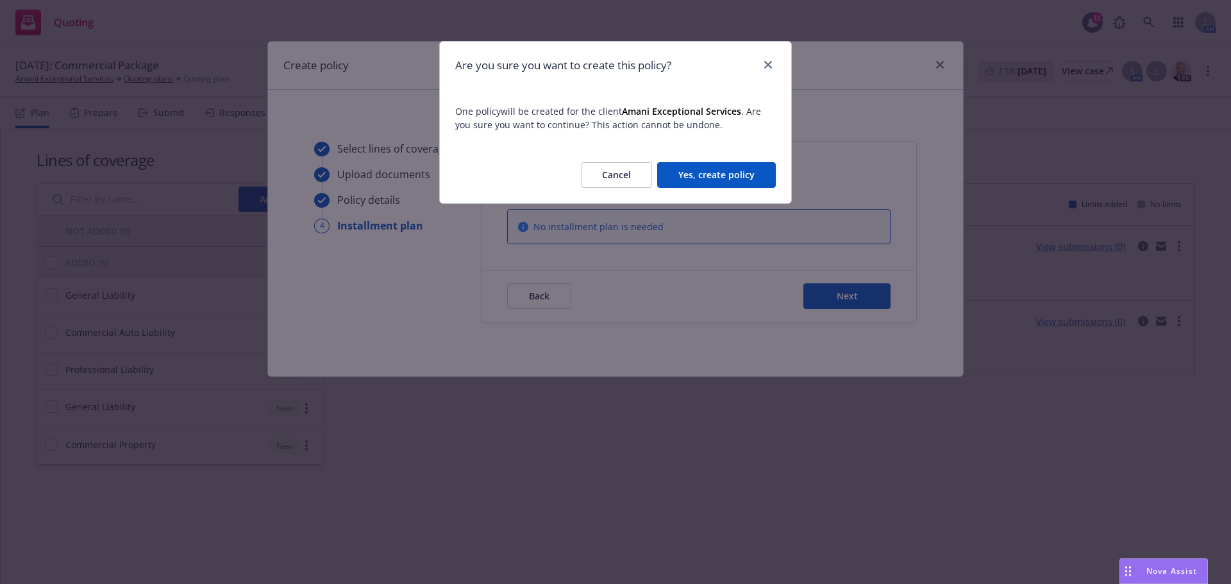
click at [745, 171] on button "Yes, create policy" at bounding box center [716, 175] width 119 height 26
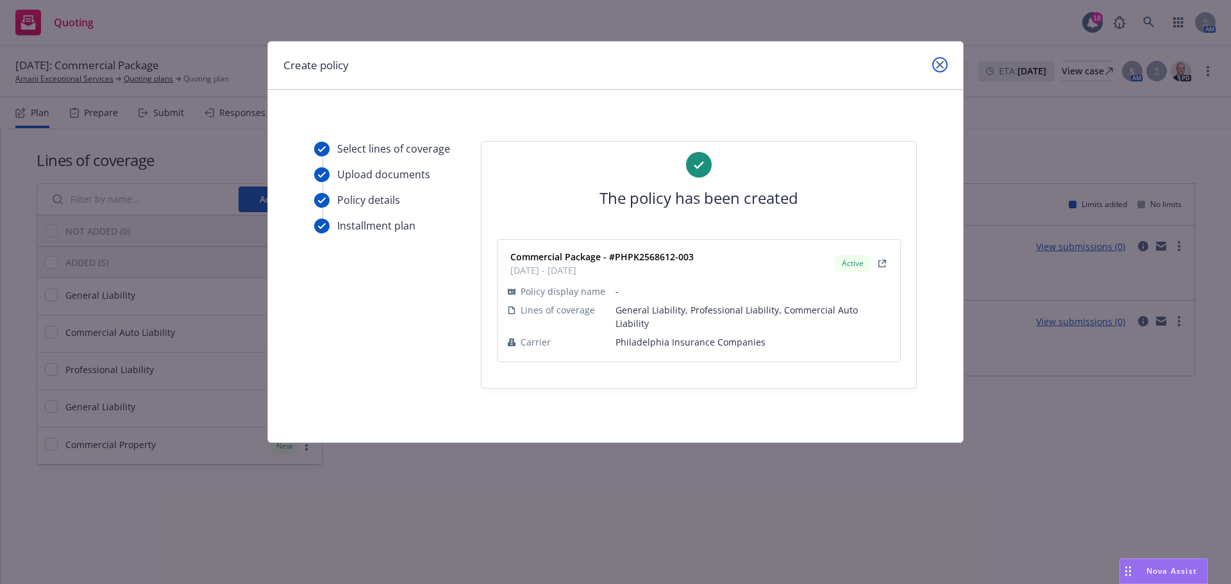
drag, startPoint x: 940, startPoint y: 63, endPoint x: 236, endPoint y: 110, distance: 705.3
click at [940, 63] on icon "close" at bounding box center [940, 65] width 8 height 8
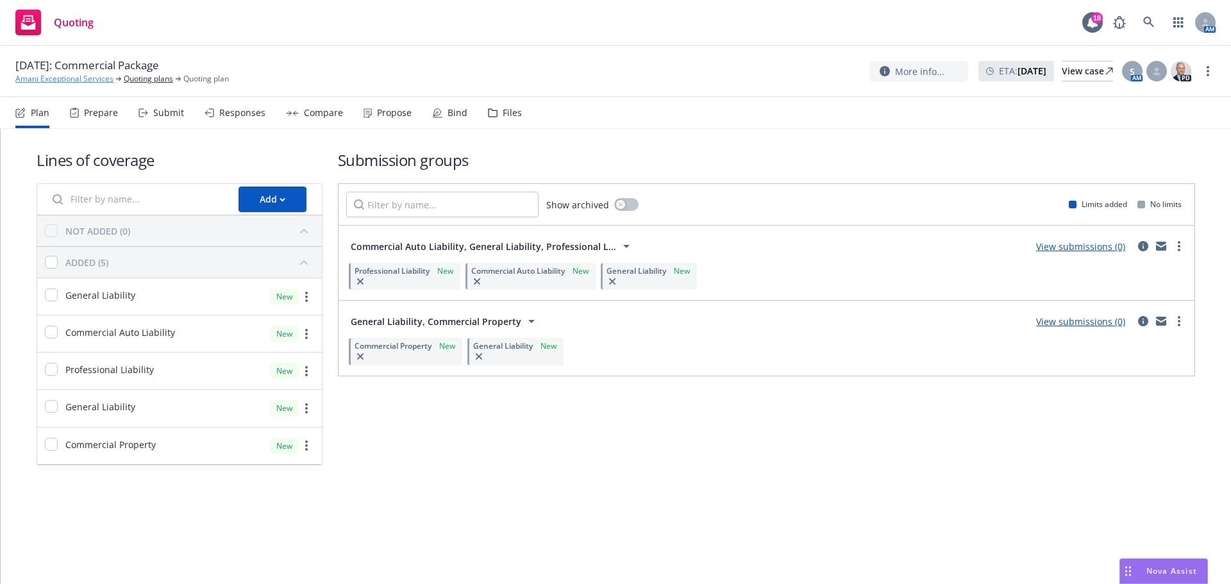
click at [72, 83] on link "Amani Exceptional Services" at bounding box center [64, 79] width 98 height 12
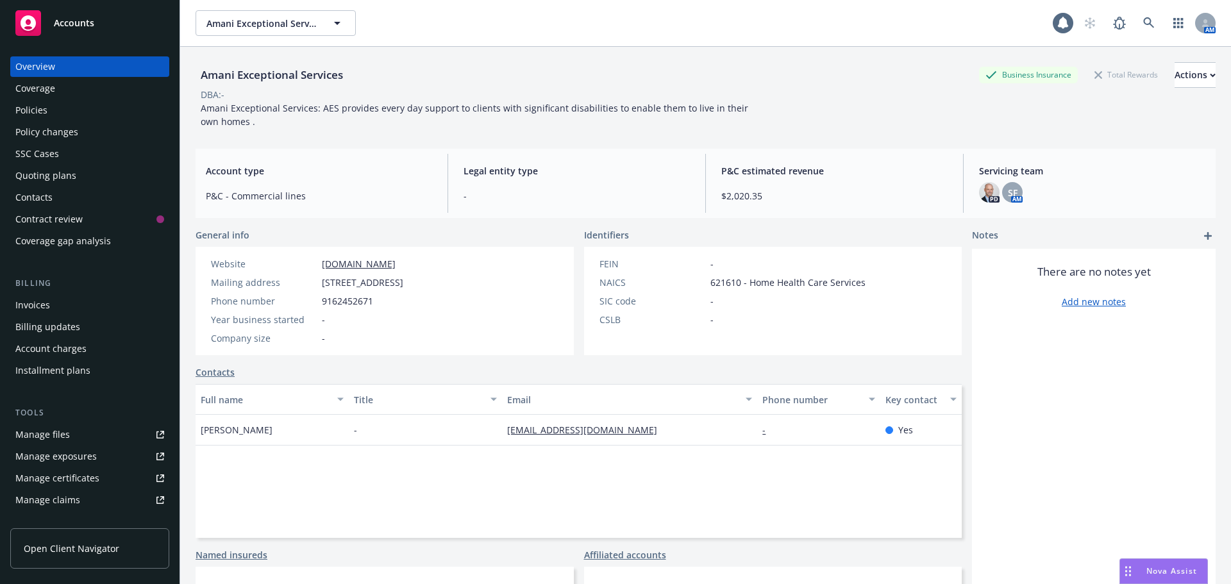
drag, startPoint x: 17, startPoint y: 92, endPoint x: 42, endPoint y: 110, distance: 30.9
click at [17, 92] on div "Coverage" at bounding box center [35, 88] width 40 height 21
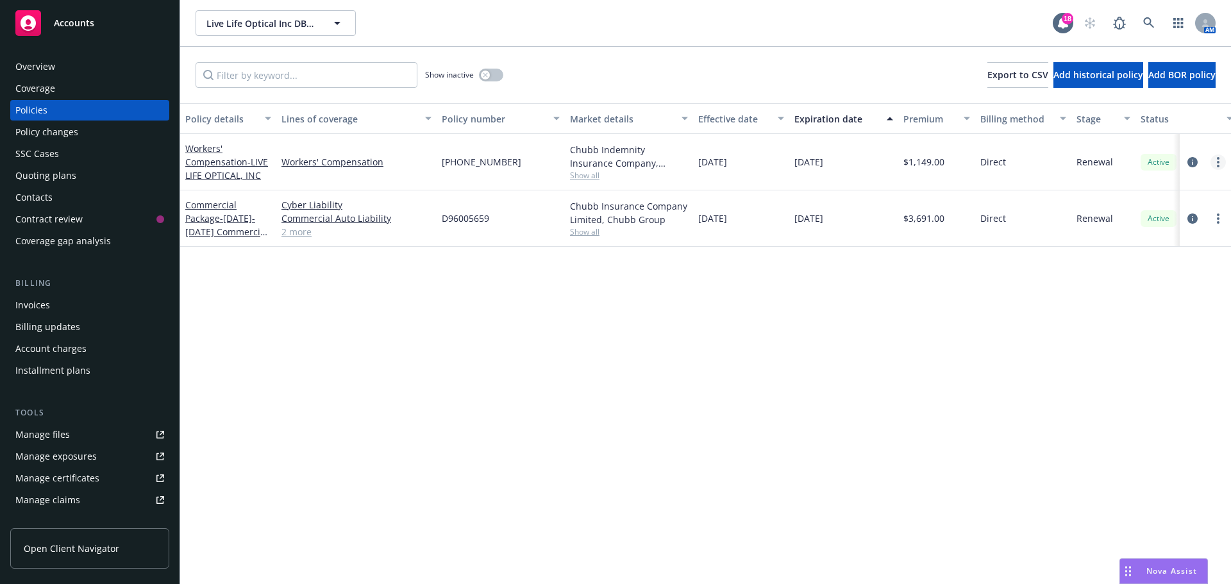
click at [1219, 161] on link "more" at bounding box center [1217, 161] width 15 height 15
click at [1157, 236] on link "End policy" at bounding box center [1149, 240] width 151 height 26
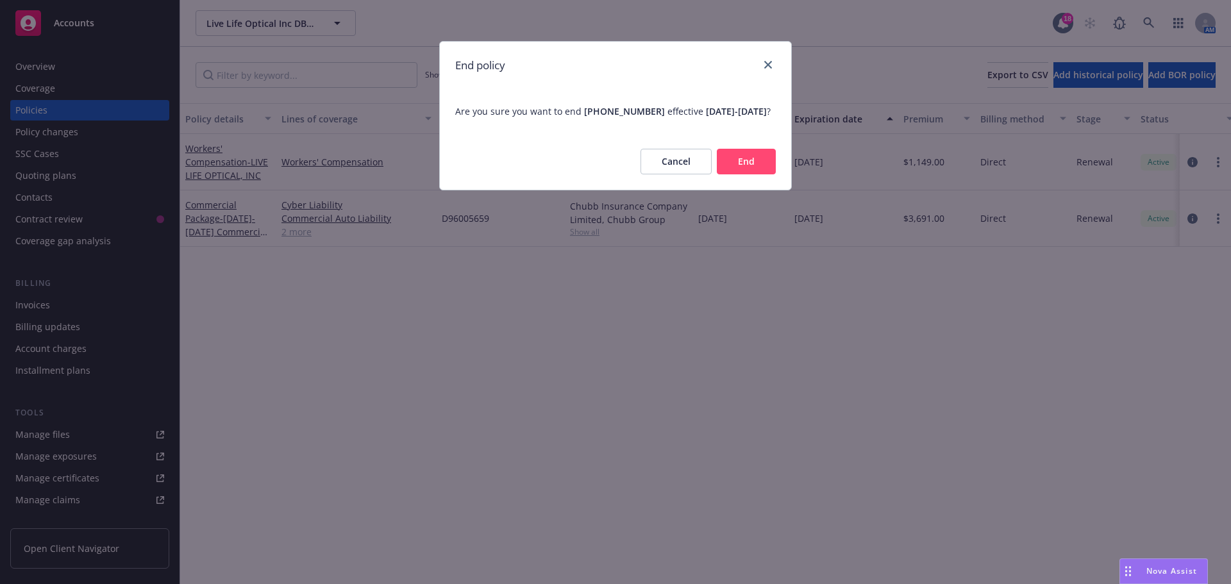
click at [747, 174] on button "End" at bounding box center [746, 162] width 59 height 26
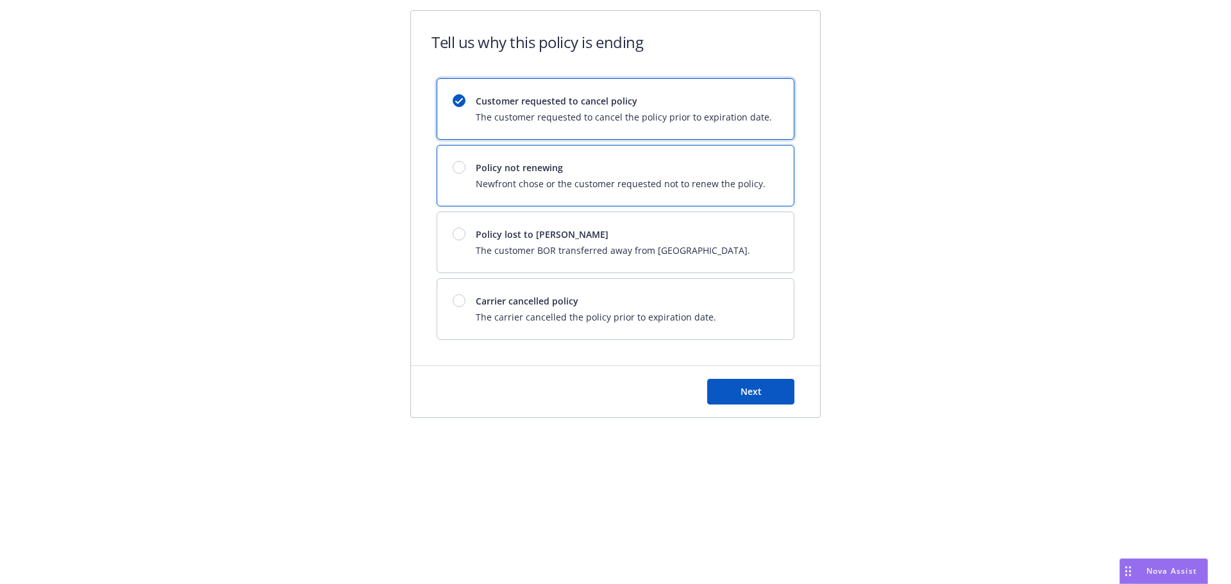
drag, startPoint x: 592, startPoint y: 199, endPoint x: 601, endPoint y: 210, distance: 14.6
click at [592, 199] on div "Policy not renewing Newfront chose or the customer requested not to renew the p…" at bounding box center [615, 175] width 356 height 60
click at [743, 366] on form "Tell us why this policy is ending Customer requested to cancel policy The custo…" at bounding box center [615, 214] width 409 height 406
click at [744, 374] on div "Next" at bounding box center [615, 391] width 409 height 51
click at [745, 390] on span "Next" at bounding box center [750, 391] width 21 height 12
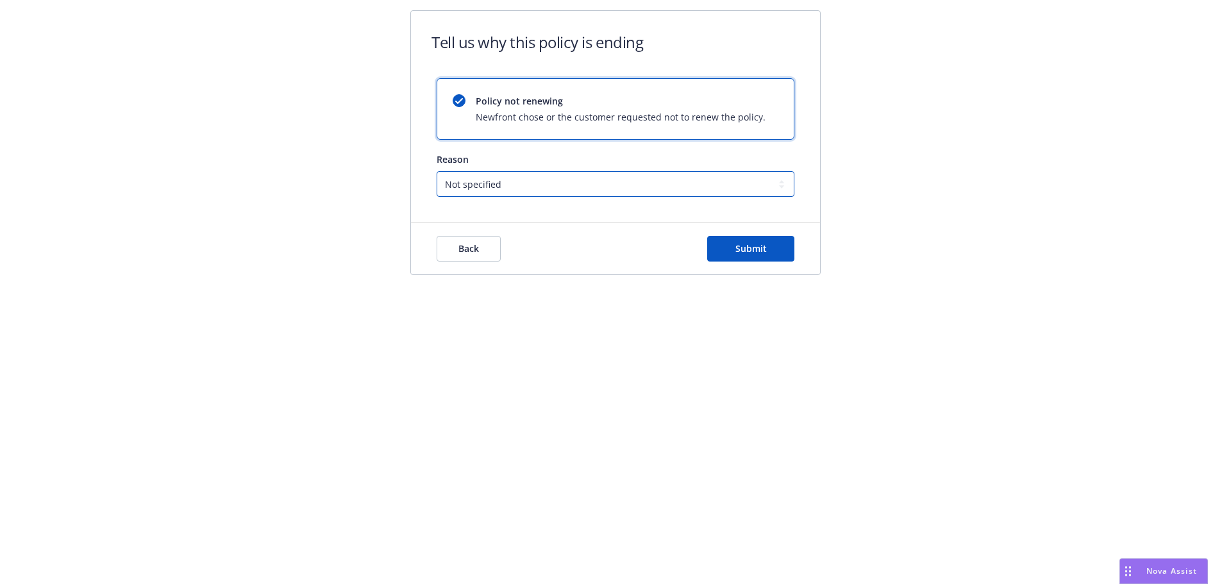
drag, startPoint x: 618, startPoint y: 172, endPoint x: 627, endPoint y: 176, distance: 9.8
click at [618, 172] on select "Not specified Service Pricing Buyer change M&A, Bankruptcy, or Out of business …" at bounding box center [615, 184] width 358 height 26
drag, startPoint x: 925, startPoint y: 220, endPoint x: 883, endPoint y: 227, distance: 42.8
click at [925, 220] on div "Tell us why this policy is ending Policy not renewing Newfront chose or the cus…" at bounding box center [615, 150] width 1231 height 301
click at [782, 246] on button "Submit" at bounding box center [750, 249] width 87 height 26
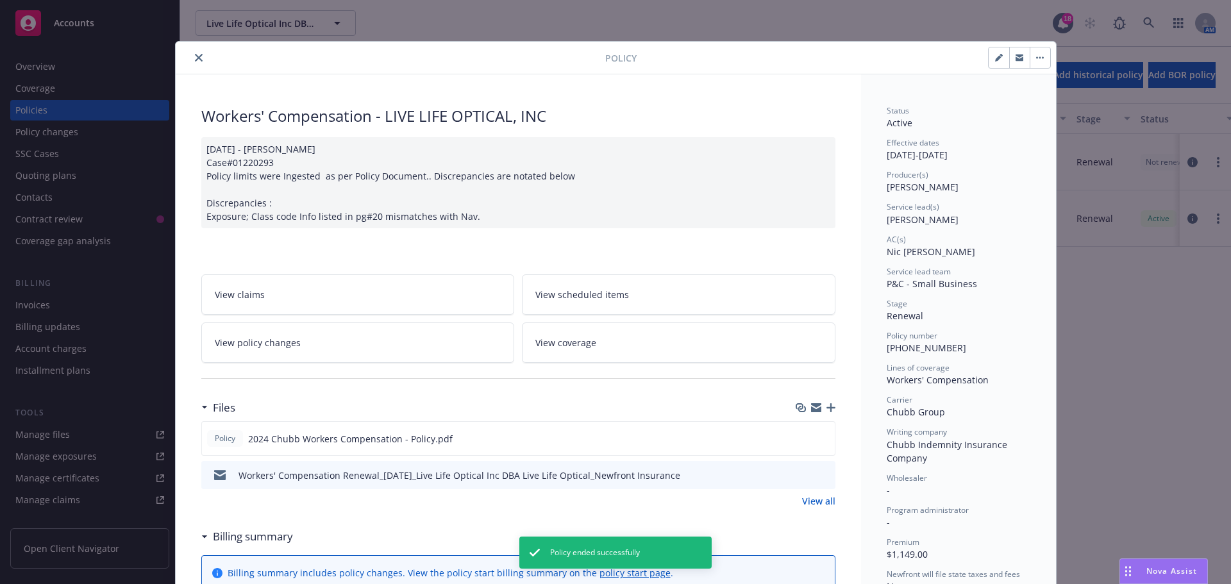
scroll to position [38, 0]
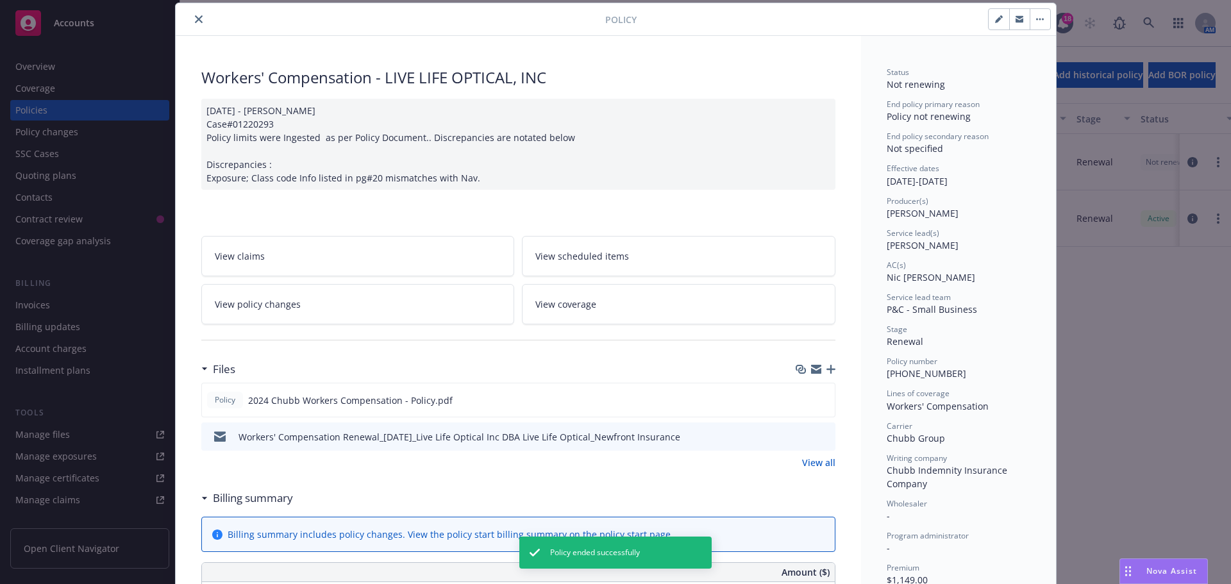
drag, startPoint x: 195, startPoint y: 19, endPoint x: 192, endPoint y: 28, distance: 9.5
click at [195, 19] on icon "close" at bounding box center [199, 19] width 8 height 8
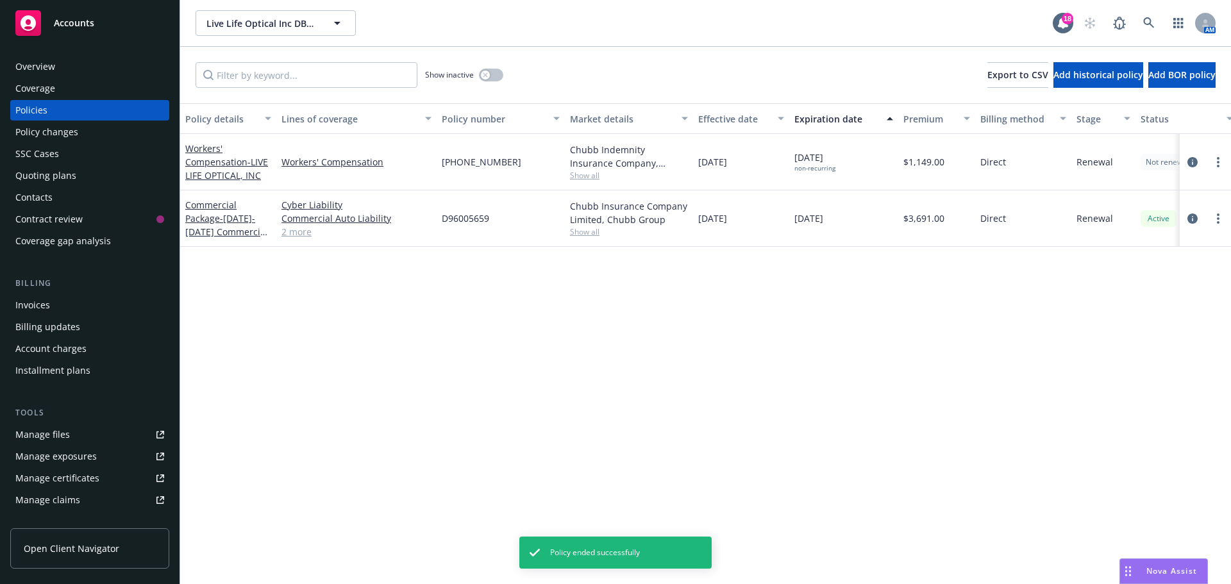
click at [64, 78] on div "Coverage" at bounding box center [89, 88] width 149 height 21
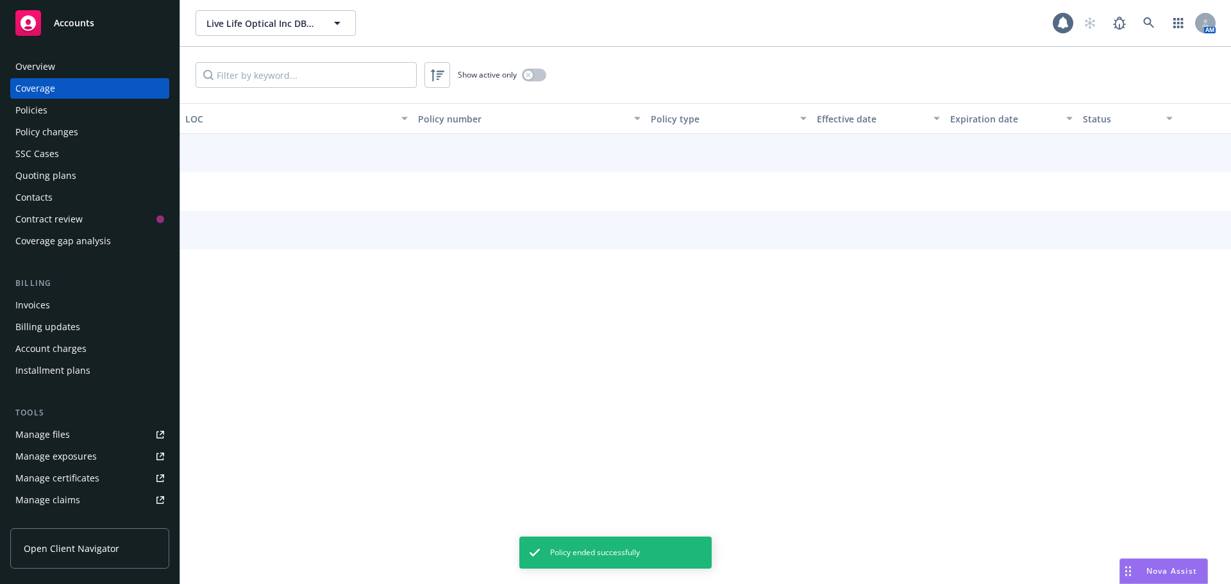
click at [72, 63] on div "Overview" at bounding box center [89, 66] width 149 height 21
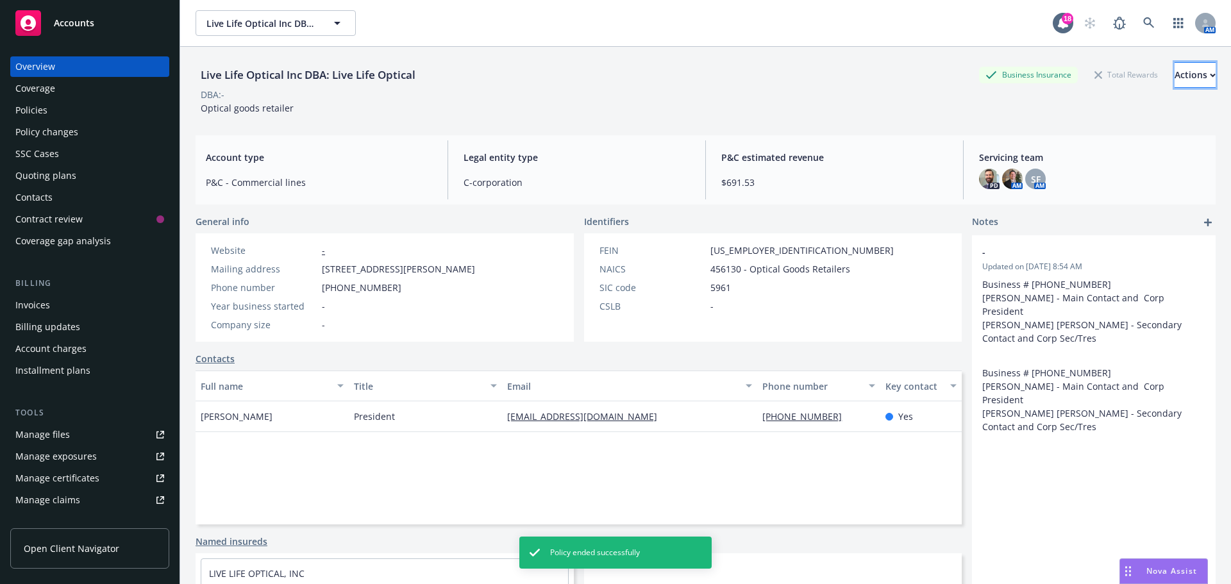
click at [1174, 68] on div "Actions" at bounding box center [1194, 75] width 41 height 24
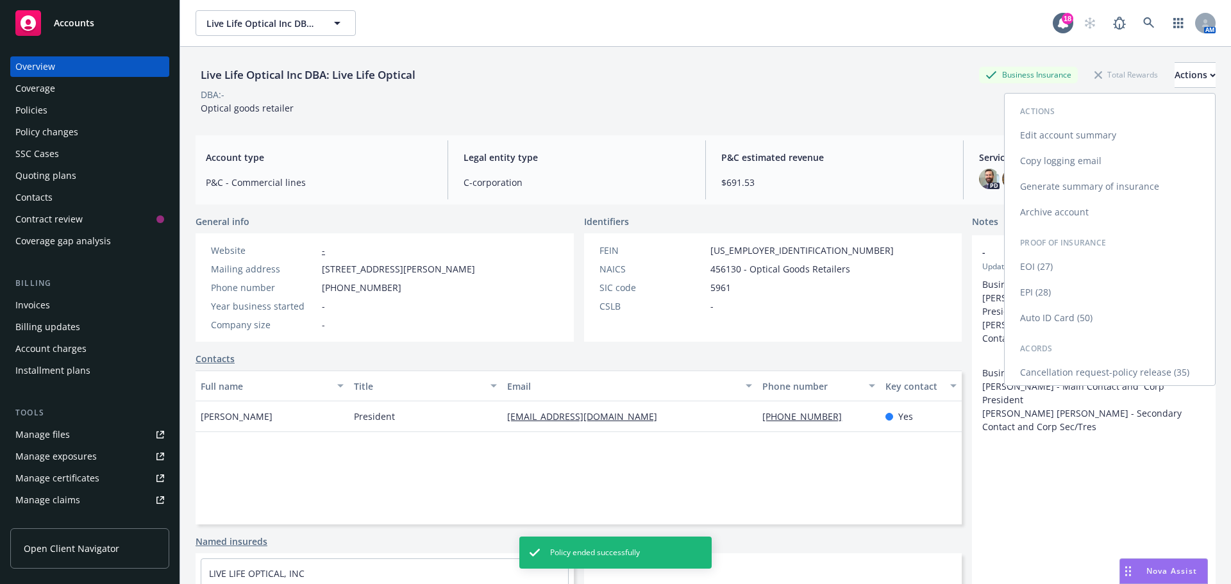
drag, startPoint x: 1099, startPoint y: 374, endPoint x: 1038, endPoint y: 366, distance: 60.7
click at [1098, 374] on link "Cancellation request-policy release (35)" at bounding box center [1109, 373] width 210 height 26
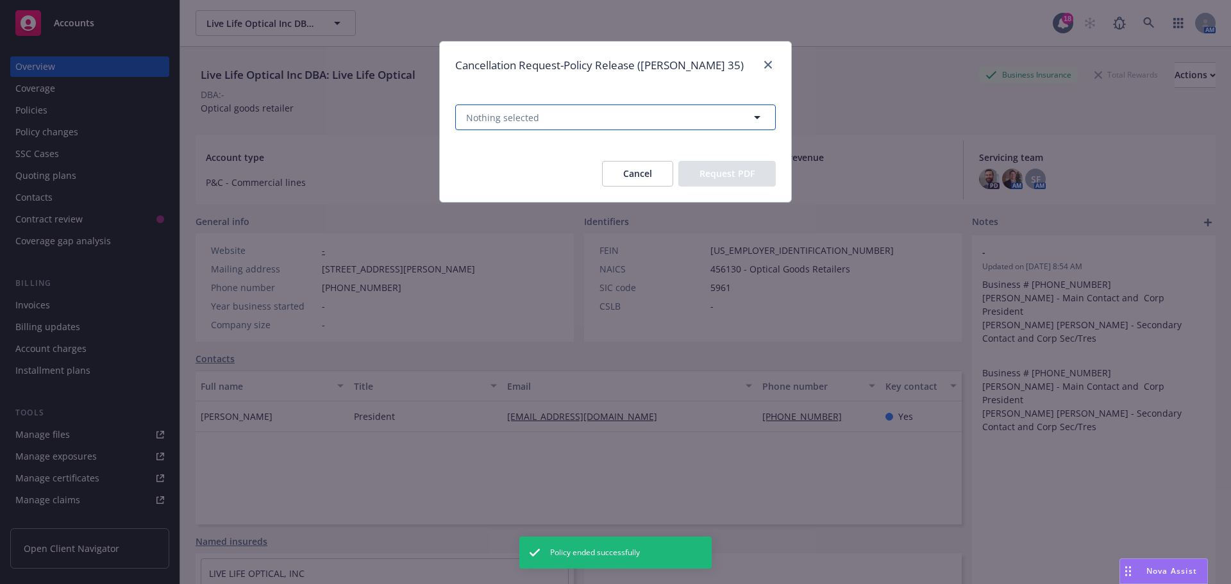
click at [701, 123] on button "Nothing selected" at bounding box center [615, 117] width 320 height 26
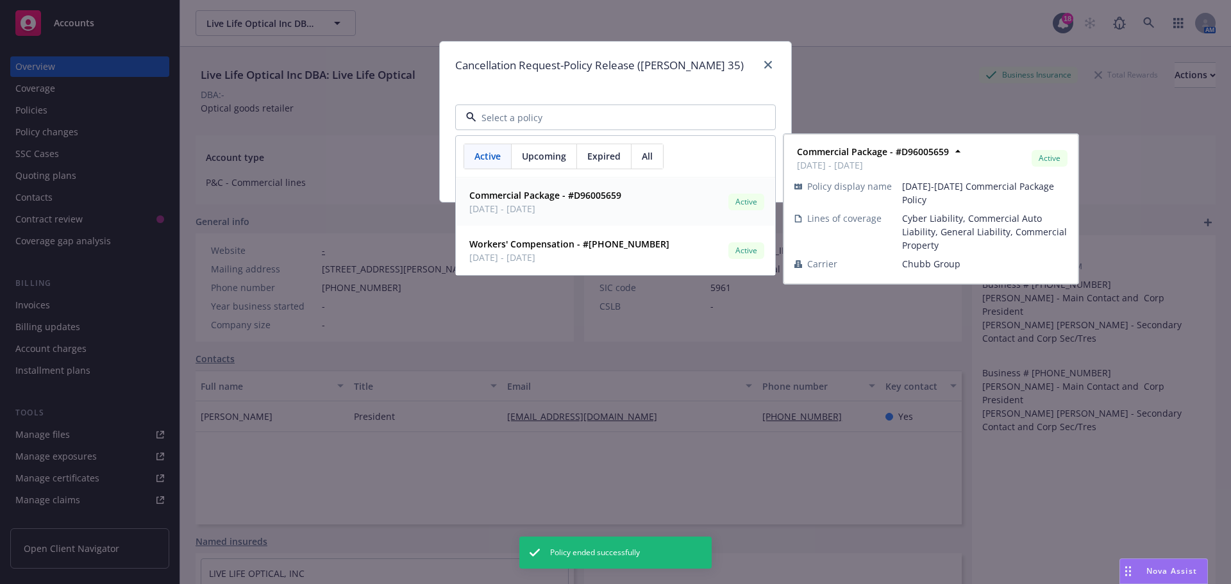
click at [602, 205] on span "04/11/2025 - 04/11/2026" at bounding box center [545, 208] width 152 height 13
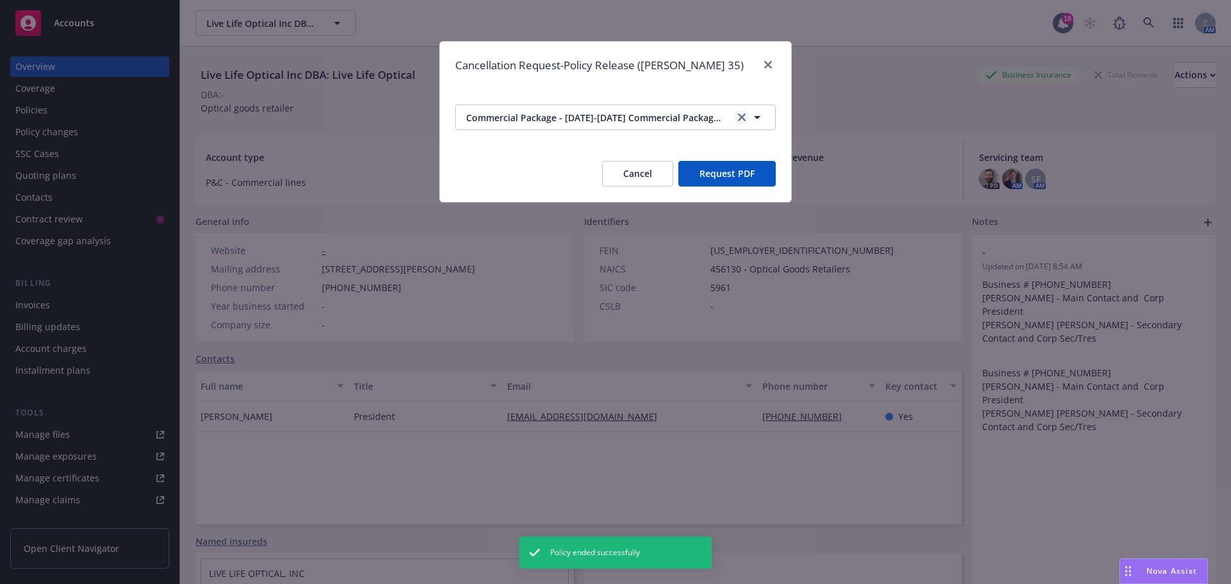
click at [742, 115] on icon "clear selection" at bounding box center [742, 117] width 8 height 8
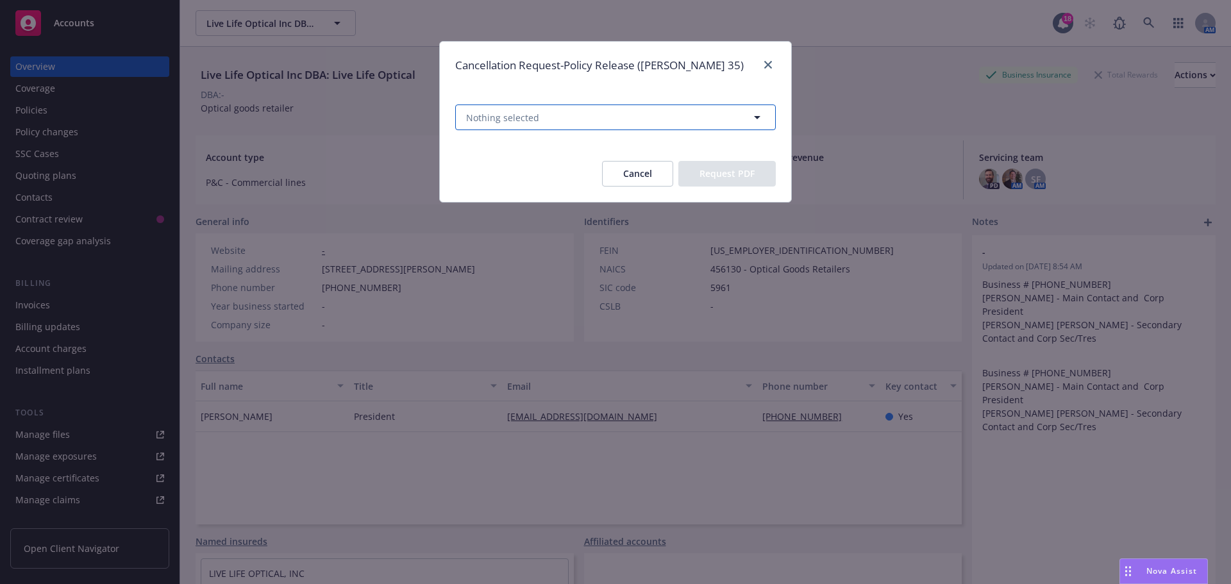
click at [622, 122] on button "Nothing selected" at bounding box center [615, 117] width 320 height 26
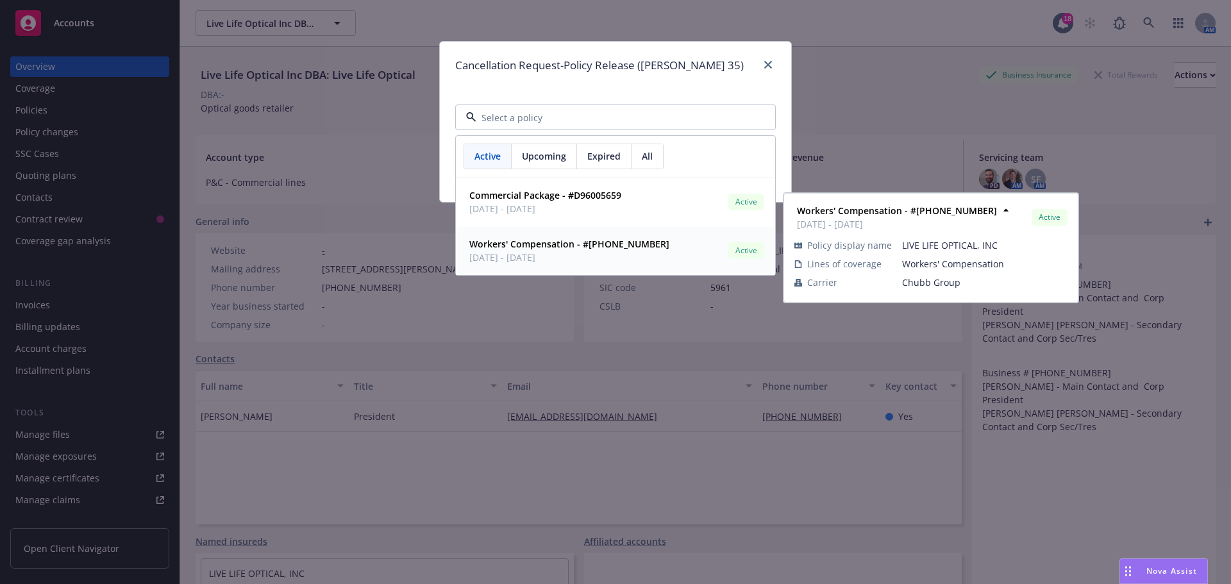
click at [576, 245] on strong "Workers' Compensation - #(25) 7177-01-47" at bounding box center [569, 244] width 200 height 12
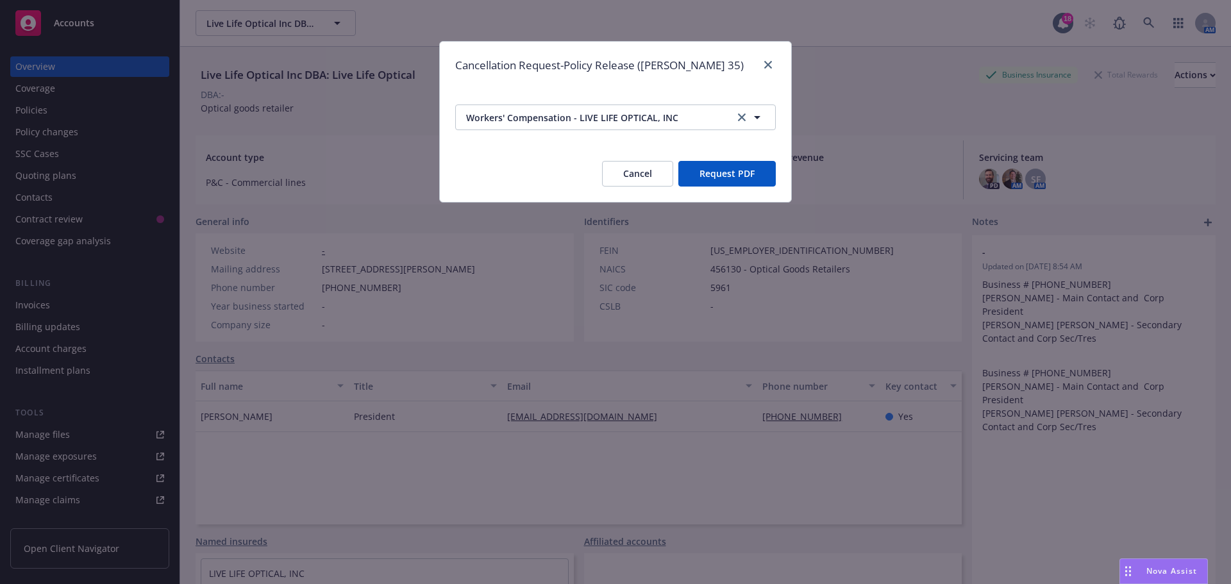
click at [748, 177] on button "Request PDF" at bounding box center [726, 174] width 97 height 26
click at [763, 62] on div at bounding box center [765, 65] width 21 height 17
click at [764, 62] on icon "close" at bounding box center [768, 65] width 8 height 8
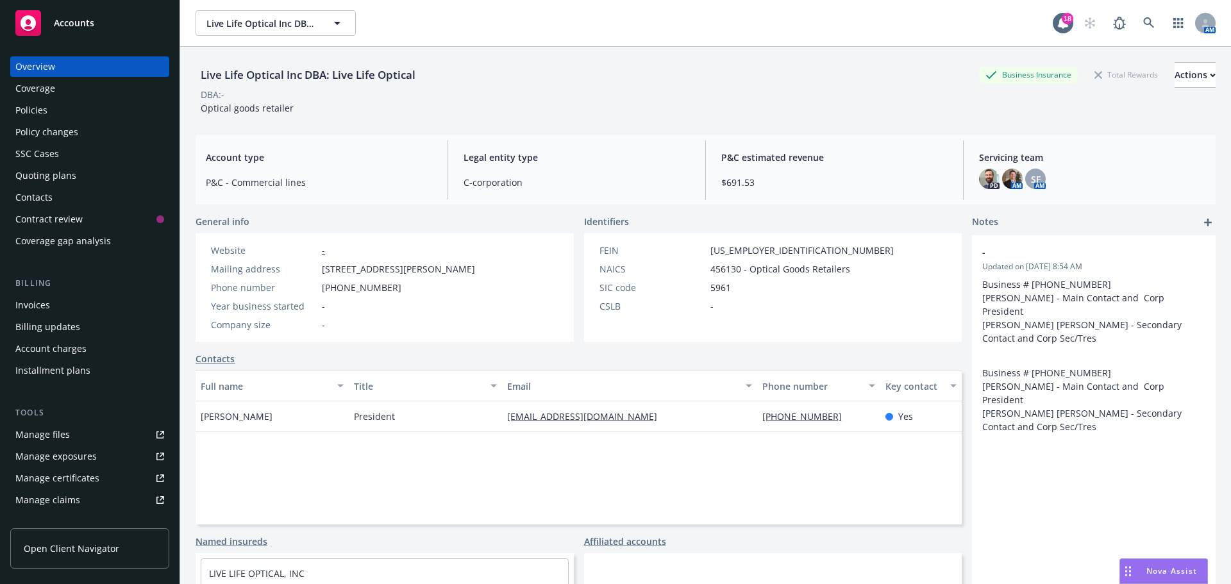
drag, startPoint x: 567, startPoint y: 408, endPoint x: 520, endPoint y: 414, distance: 47.8
click at [86, 124] on div "Policy changes" at bounding box center [89, 132] width 149 height 21
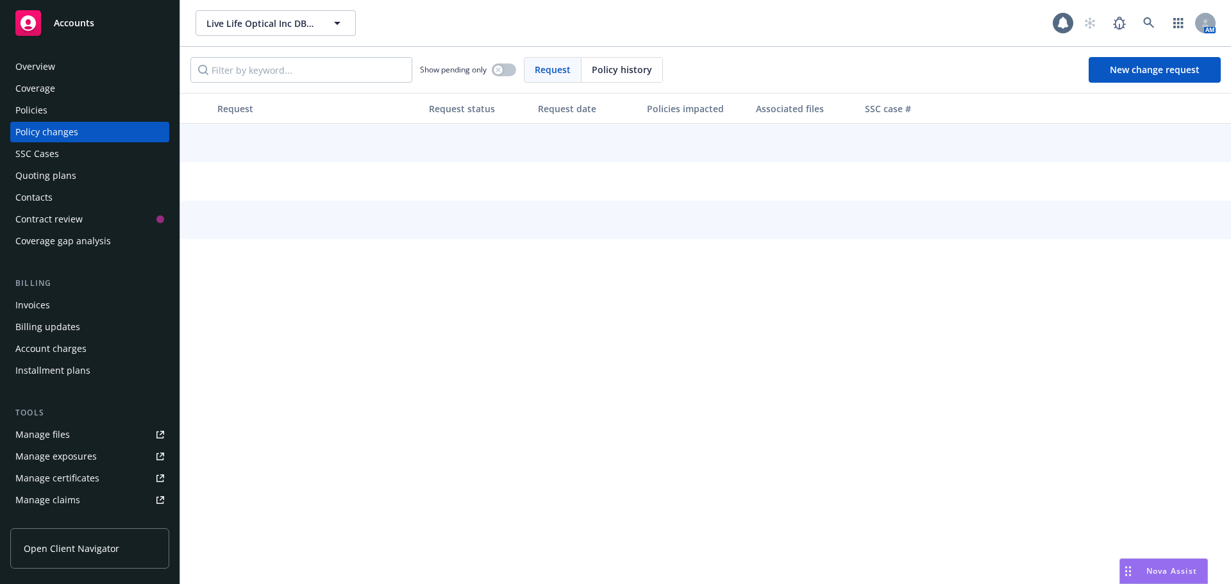
click at [86, 185] on div "Quoting plans" at bounding box center [89, 175] width 149 height 21
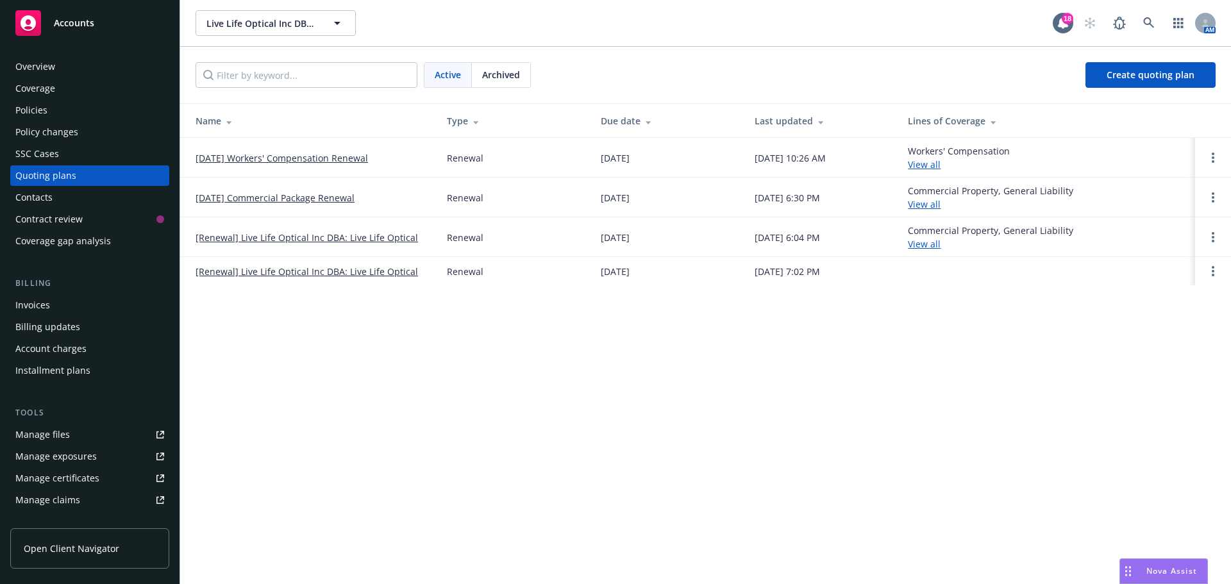
click at [254, 159] on link "09/14/25 Workers' Compensation Renewal" at bounding box center [281, 157] width 172 height 13
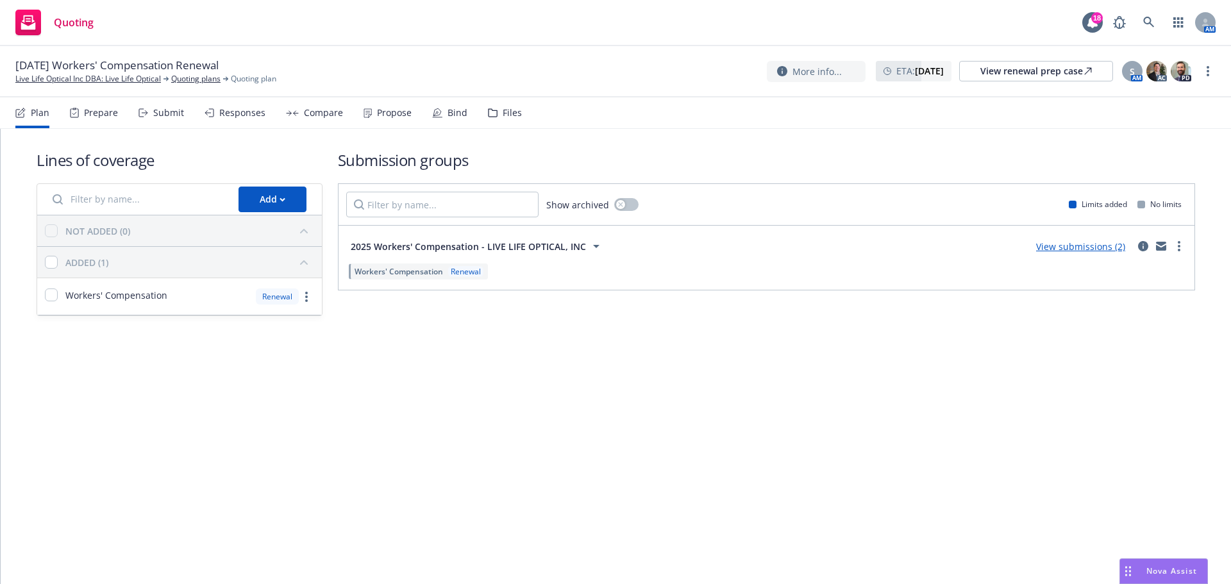
click at [1215, 61] on div "[DATE] Workers' Compensation Renewal Live Life Optical Inc DBA: Live Life Optic…" at bounding box center [615, 71] width 1231 height 51
click at [1215, 62] on div "More info... ETA : [DATE] View renewal prep case S AM AC PD" at bounding box center [991, 71] width 449 height 23
click at [1215, 63] on div "More info... ETA : [DATE] View renewal prep case S AM AC PD" at bounding box center [991, 71] width 449 height 23
click at [1210, 66] on link "more" at bounding box center [1207, 70] width 15 height 15
click at [1132, 103] on link "Copy logging email" at bounding box center [1143, 98] width 143 height 26
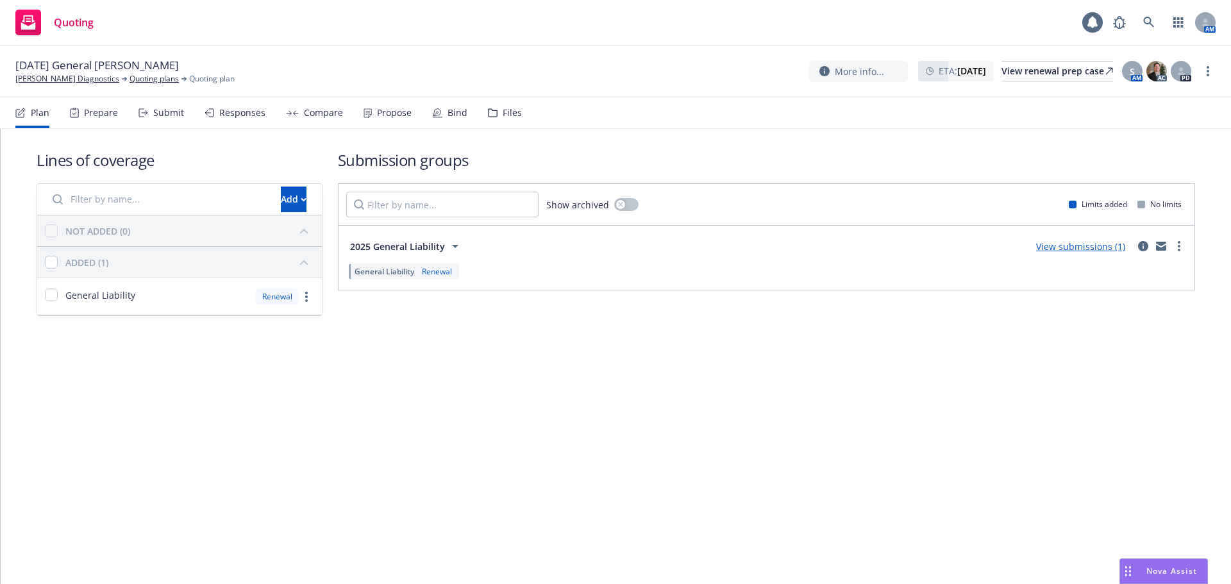
click at [438, 104] on div "Bind" at bounding box center [449, 112] width 35 height 31
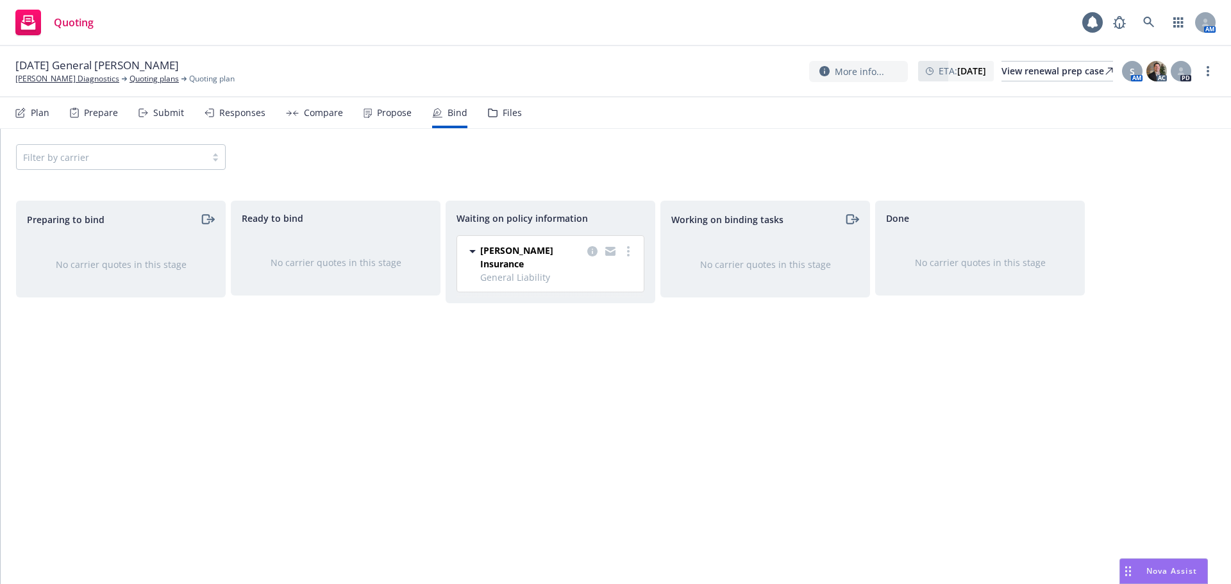
click at [390, 119] on div "Propose" at bounding box center [387, 112] width 48 height 31
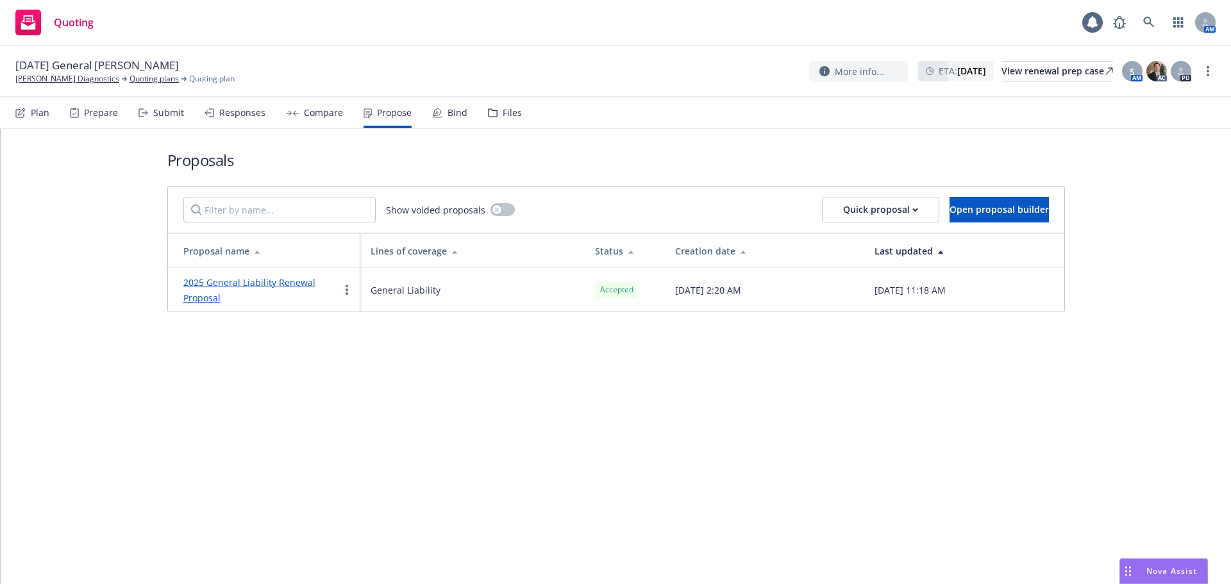
click at [240, 290] on div "2025 General Liability Renewal Proposal" at bounding box center [261, 289] width 156 height 31
click at [240, 286] on link "2025 General Liability Renewal Proposal" at bounding box center [249, 290] width 132 height 28
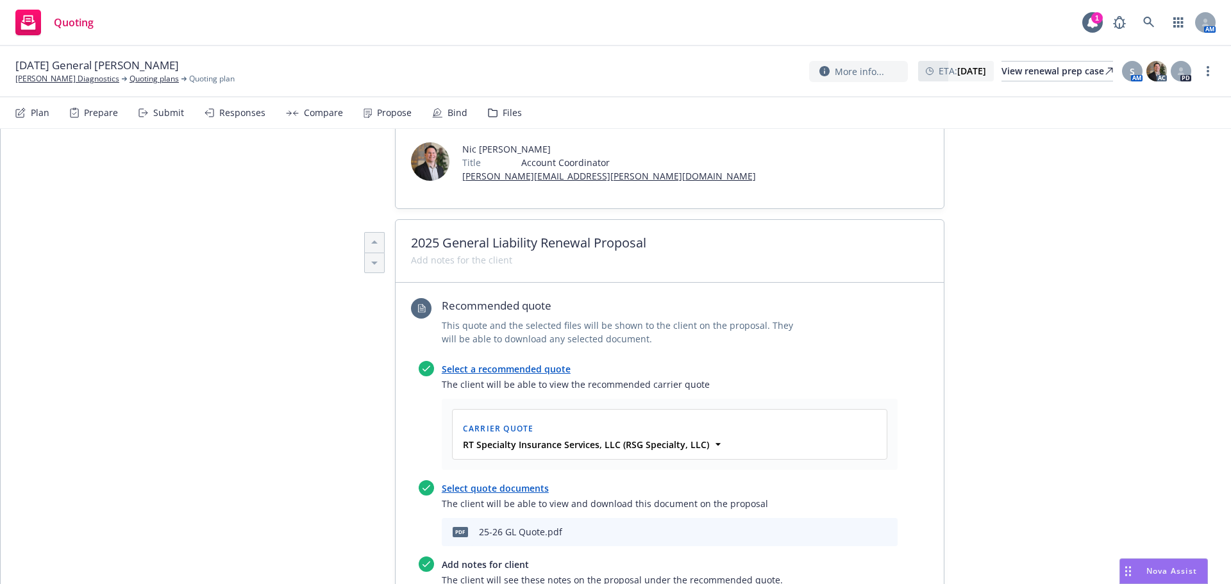
scroll to position [598, 0]
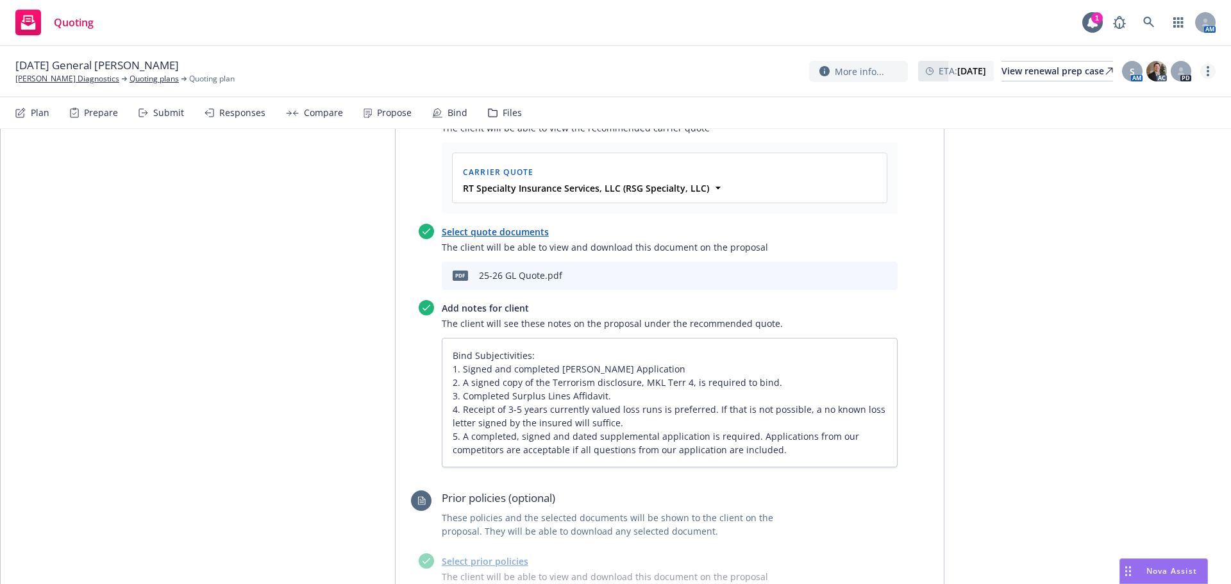
click at [1202, 75] on link "more" at bounding box center [1207, 70] width 15 height 15
click at [1143, 98] on link "Copy logging email" at bounding box center [1143, 98] width 143 height 26
type textarea "x"
click at [28, 84] on link "Waggoner Diagnostics" at bounding box center [67, 79] width 104 height 12
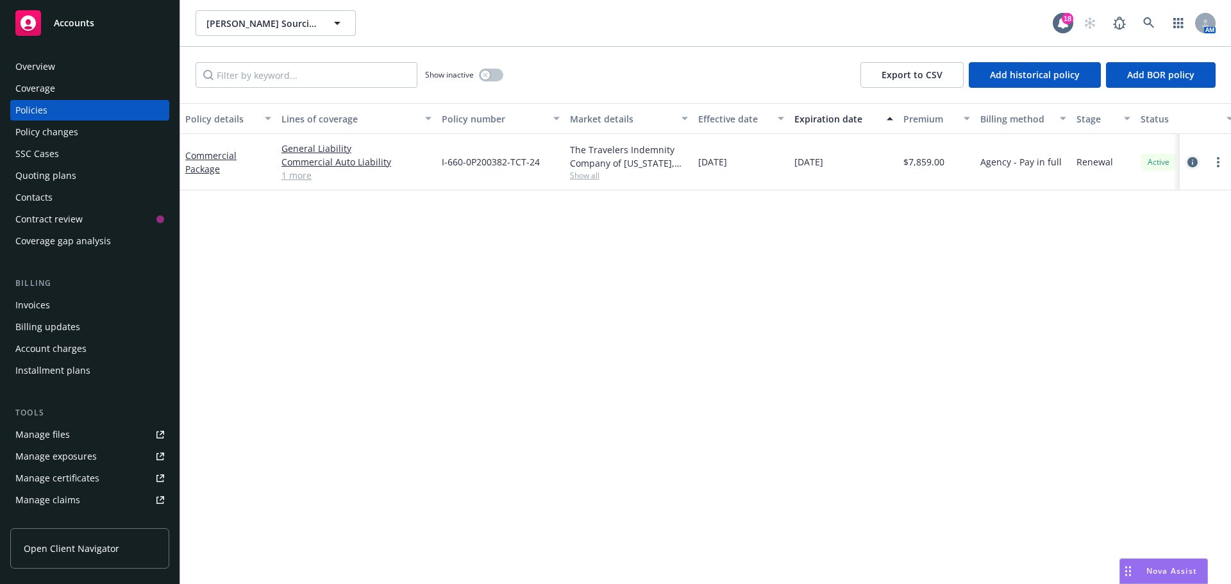
click at [1186, 161] on link "circleInformation" at bounding box center [1191, 161] width 15 height 15
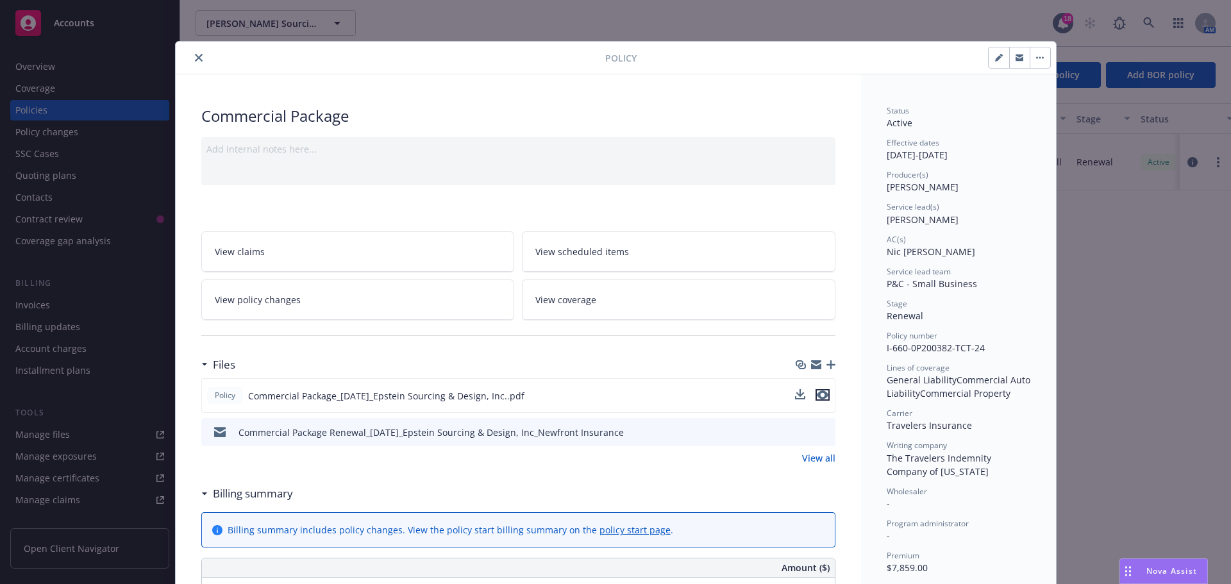
click at [817, 393] on icon "preview file" at bounding box center [823, 394] width 12 height 9
click at [191, 56] on button "close" at bounding box center [198, 57] width 15 height 15
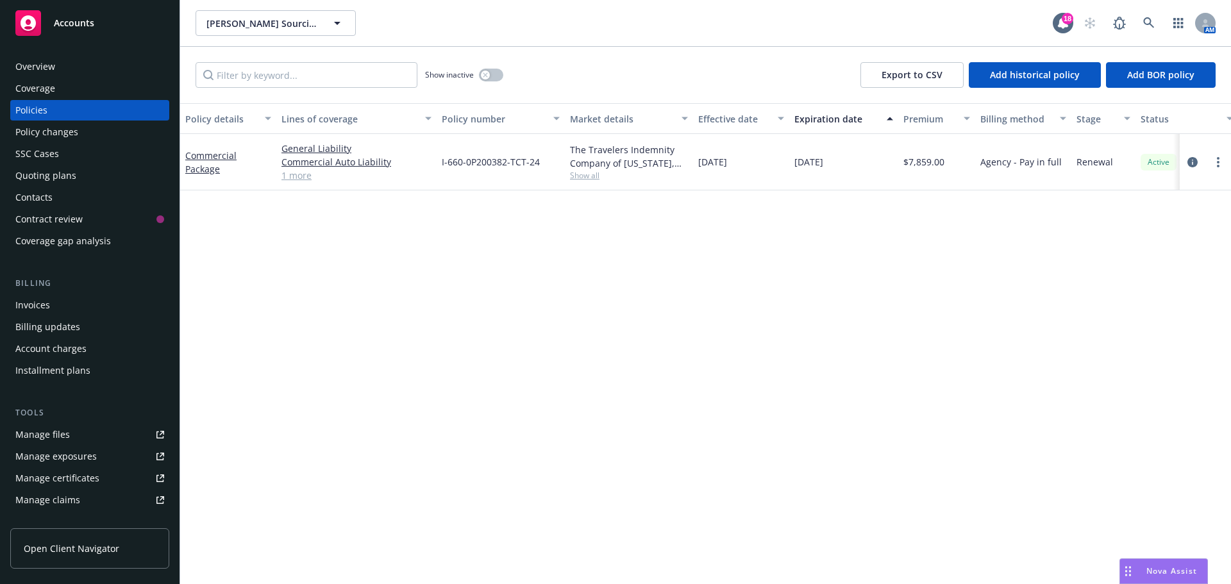
click at [281, 174] on link "1 more" at bounding box center [356, 175] width 150 height 13
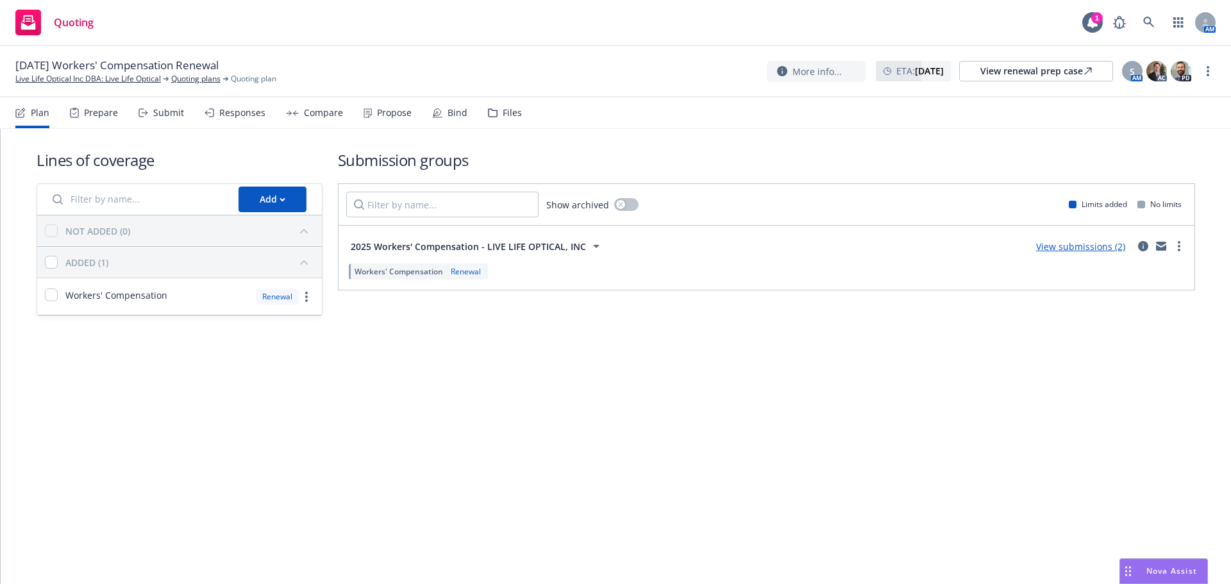
click at [401, 116] on div "Propose" at bounding box center [394, 113] width 35 height 10
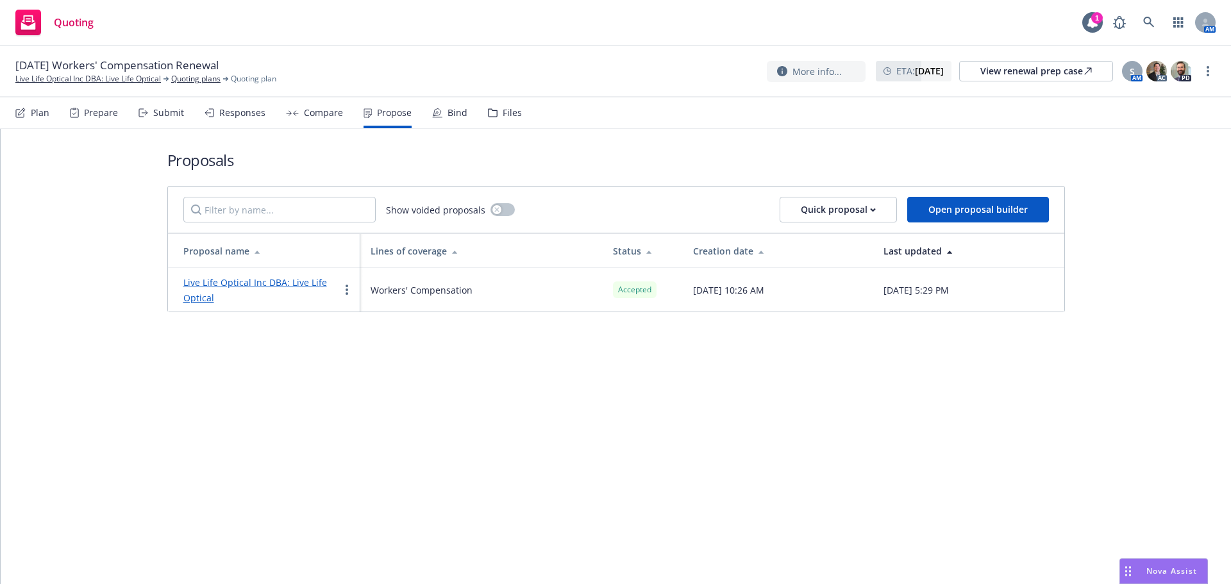
click at [459, 127] on div "Bind" at bounding box center [449, 112] width 35 height 31
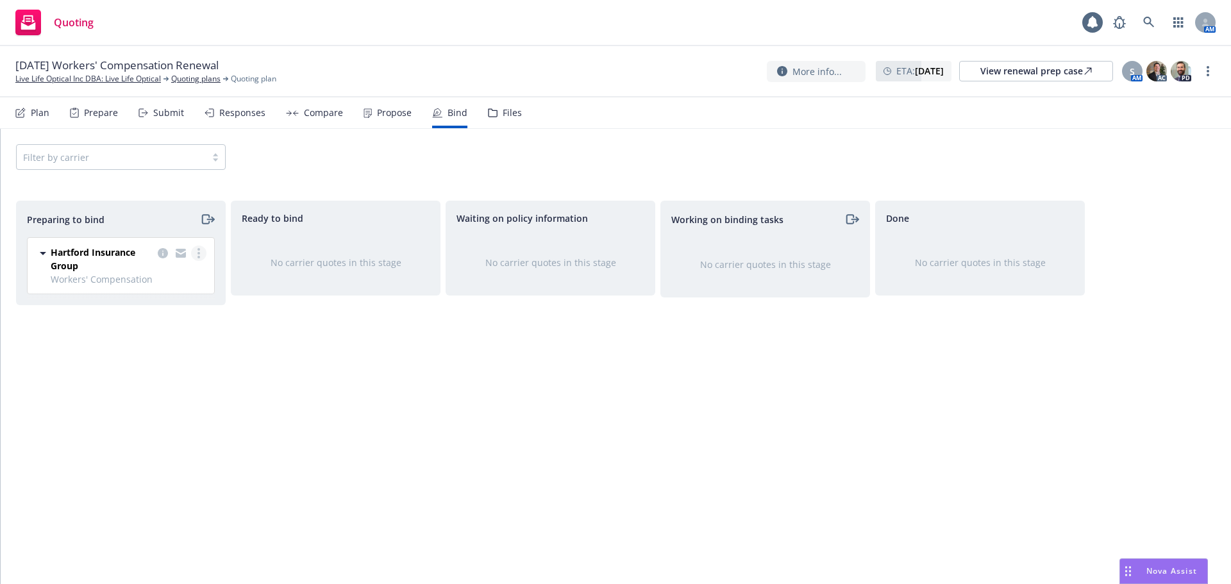
click at [204, 255] on link "more" at bounding box center [198, 252] width 15 height 15
click at [178, 275] on span "Complete preparation" at bounding box center [143, 279] width 126 height 12
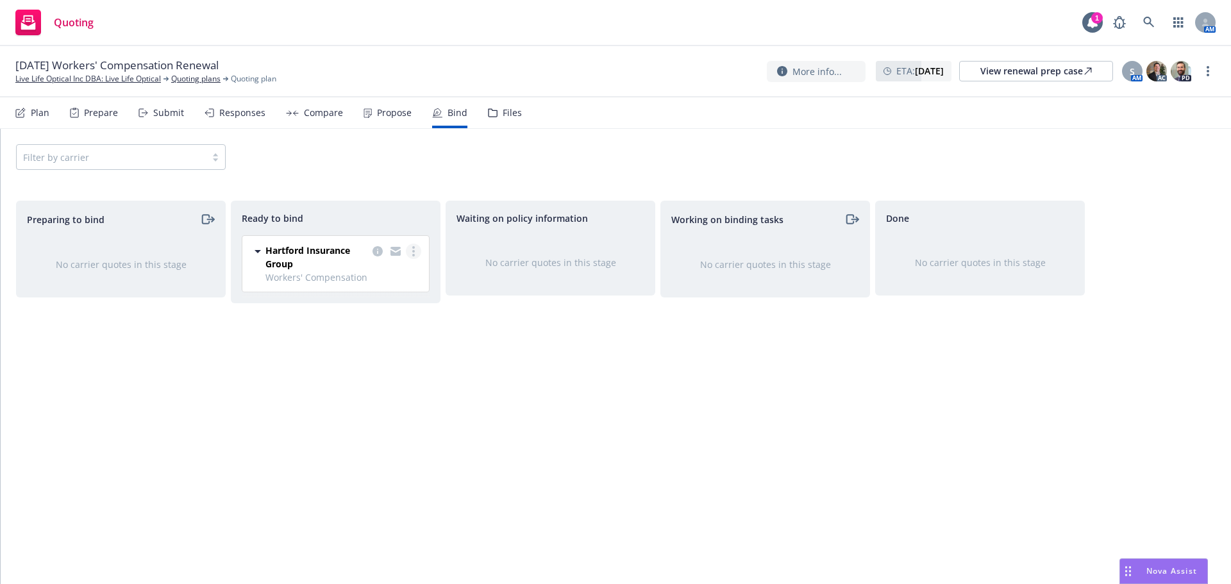
click at [415, 257] on link "more" at bounding box center [413, 251] width 15 height 15
click at [360, 278] on span "Log bind order" at bounding box center [351, 277] width 94 height 12
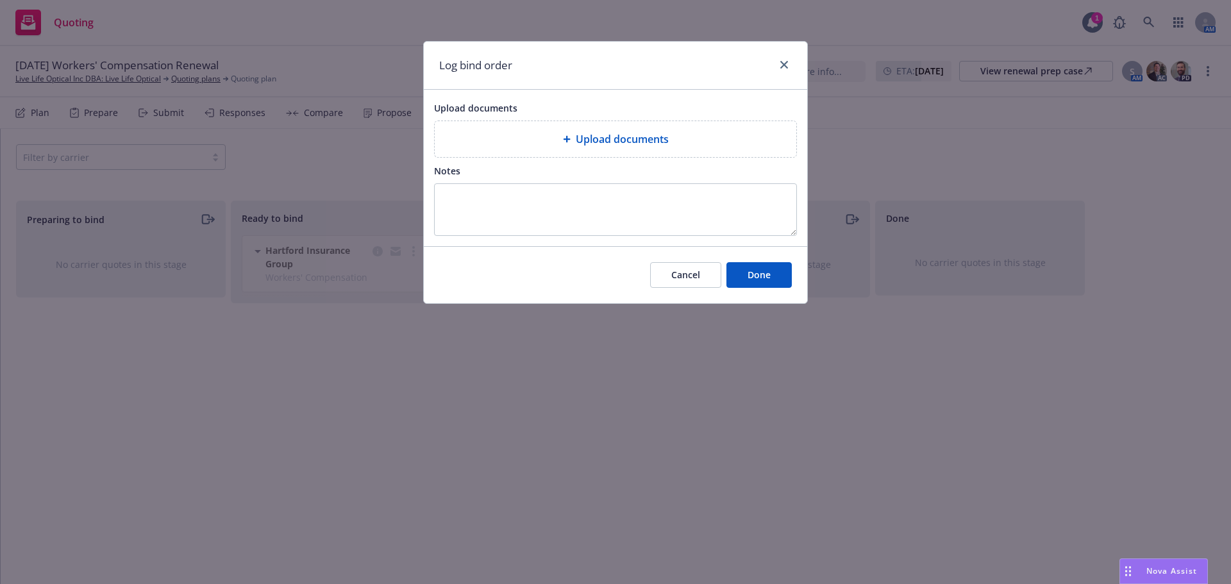
click at [531, 137] on div "Upload documents" at bounding box center [615, 138] width 341 height 15
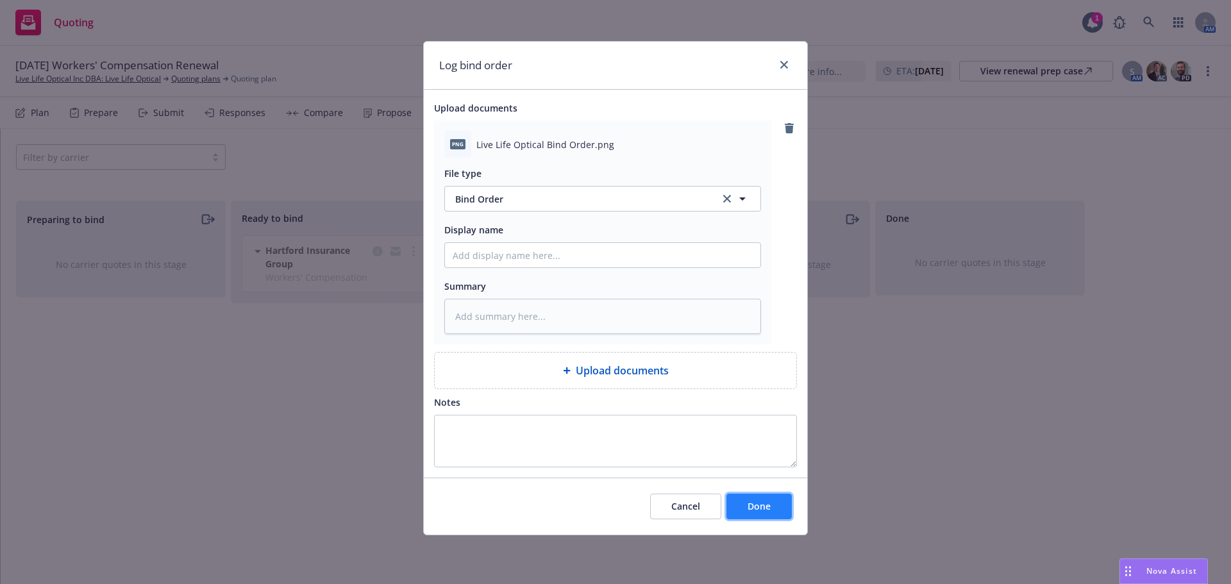
click at [770, 518] on button "Done" at bounding box center [758, 507] width 65 height 26
type textarea "x"
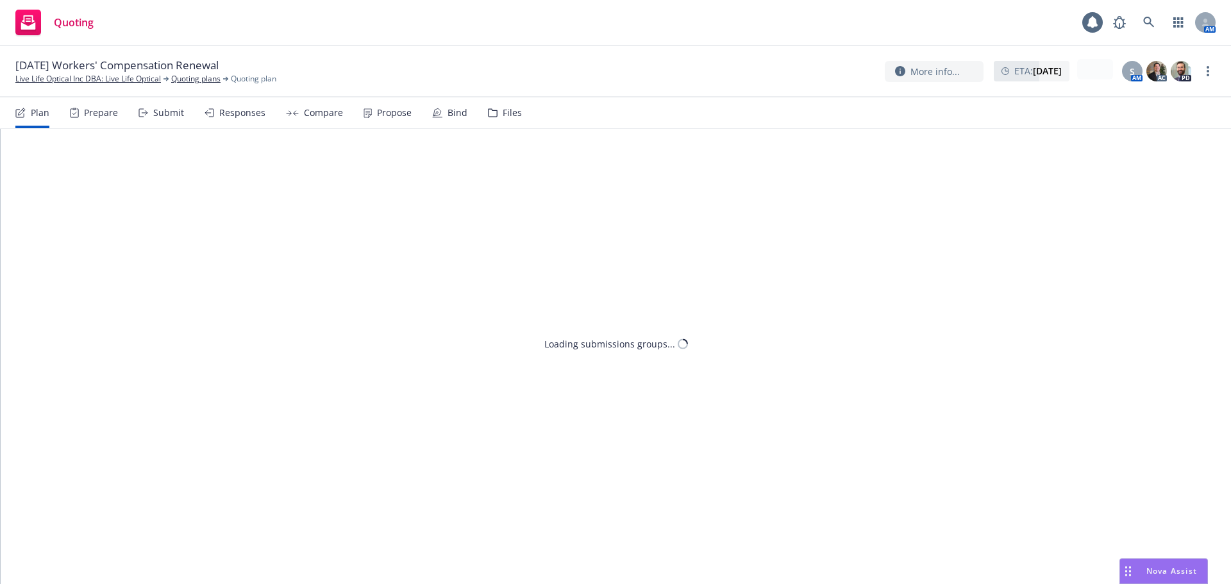
click at [1210, 61] on div "More info... ETA : [DATE] S AM AC PD" at bounding box center [1049, 71] width 331 height 24
click at [1211, 71] on link "more" at bounding box center [1207, 70] width 15 height 15
click at [1140, 104] on link "Copy logging email" at bounding box center [1143, 98] width 143 height 26
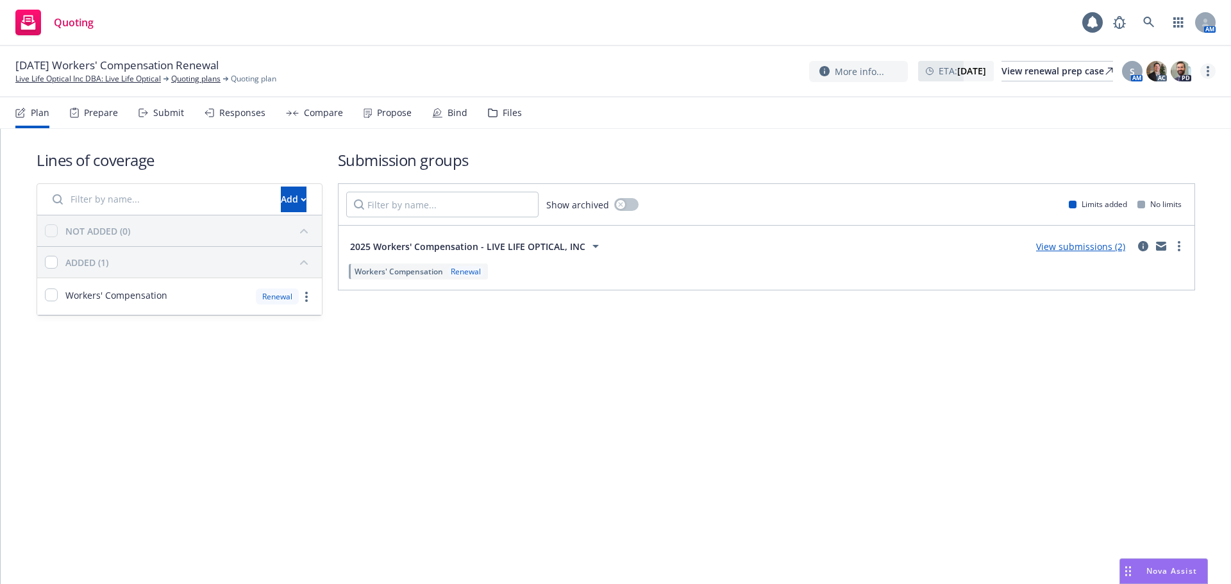
click at [1206, 74] on link "more" at bounding box center [1207, 70] width 15 height 15
click at [1173, 25] on icon "button" at bounding box center [1178, 22] width 10 height 10
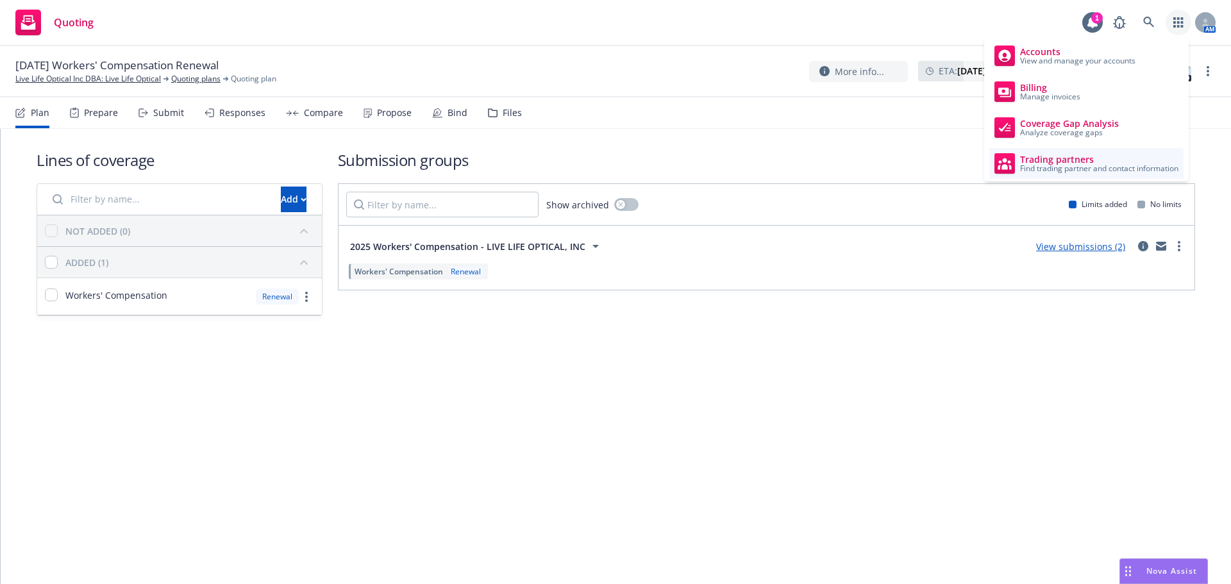
click at [1065, 162] on span "Trading partners" at bounding box center [1099, 159] width 158 height 10
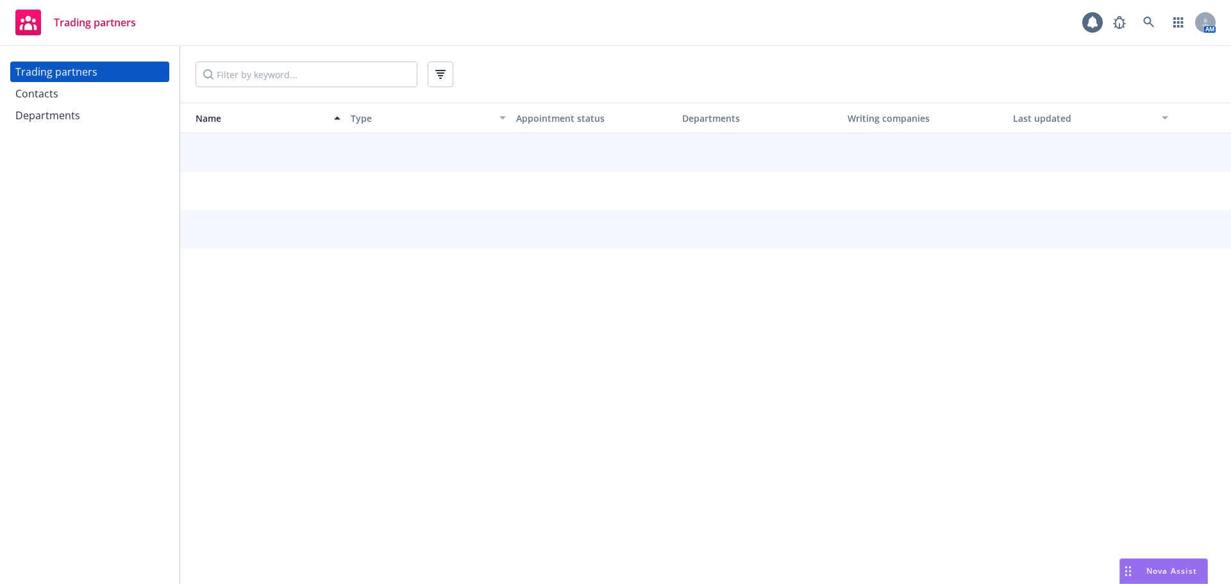
click at [92, 98] on div "Contacts" at bounding box center [89, 93] width 149 height 21
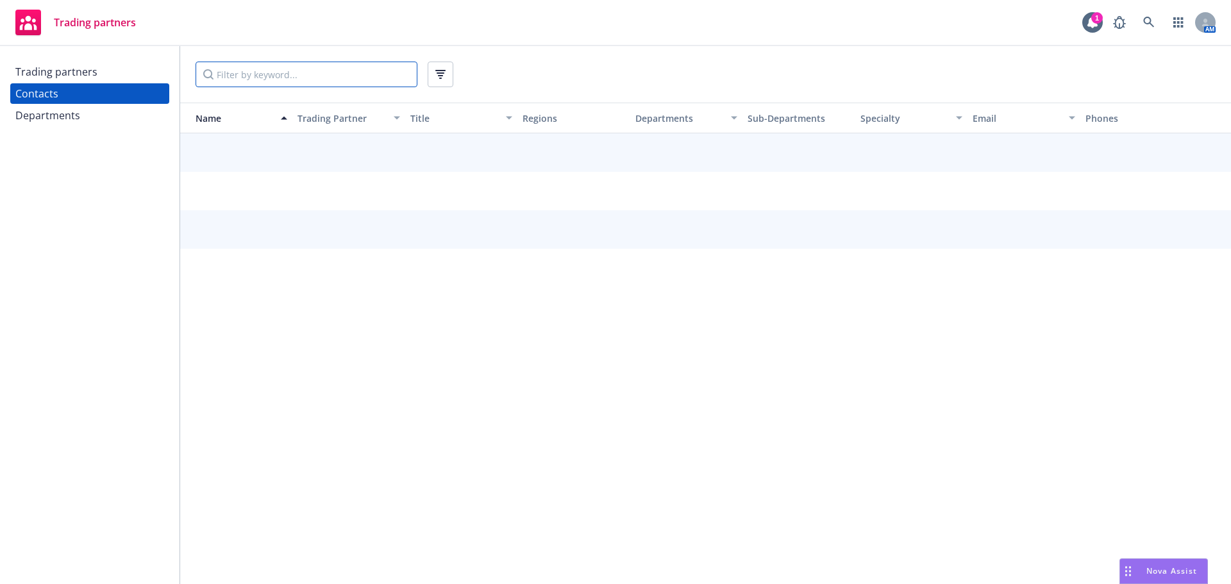
click at [250, 76] on input "Filter by keyword..." at bounding box center [306, 75] width 222 height 26
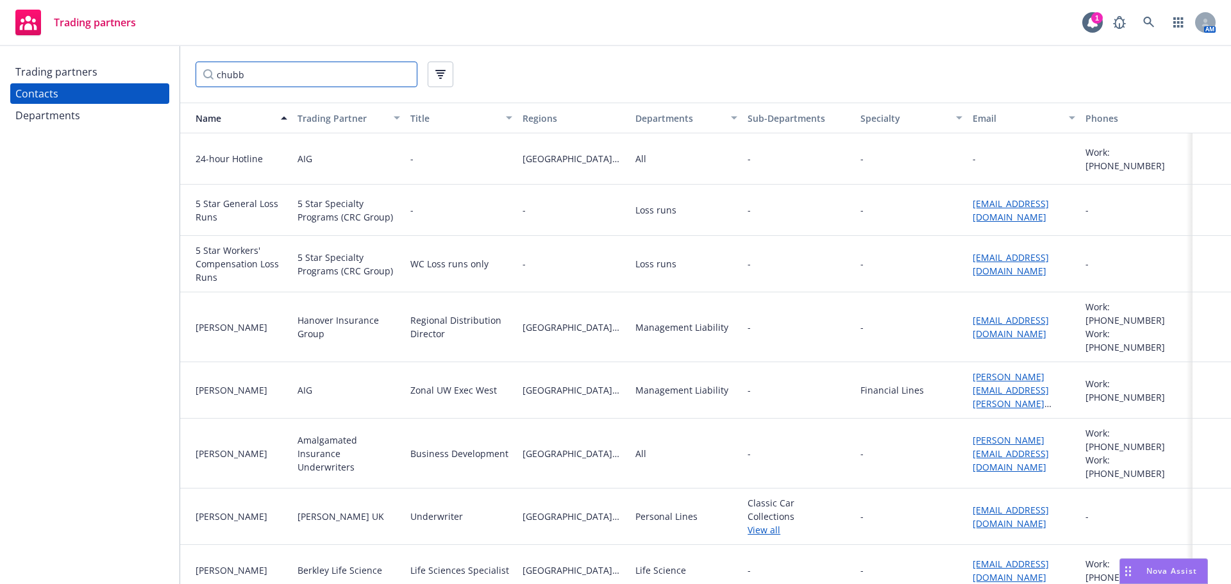
type input "chubb"
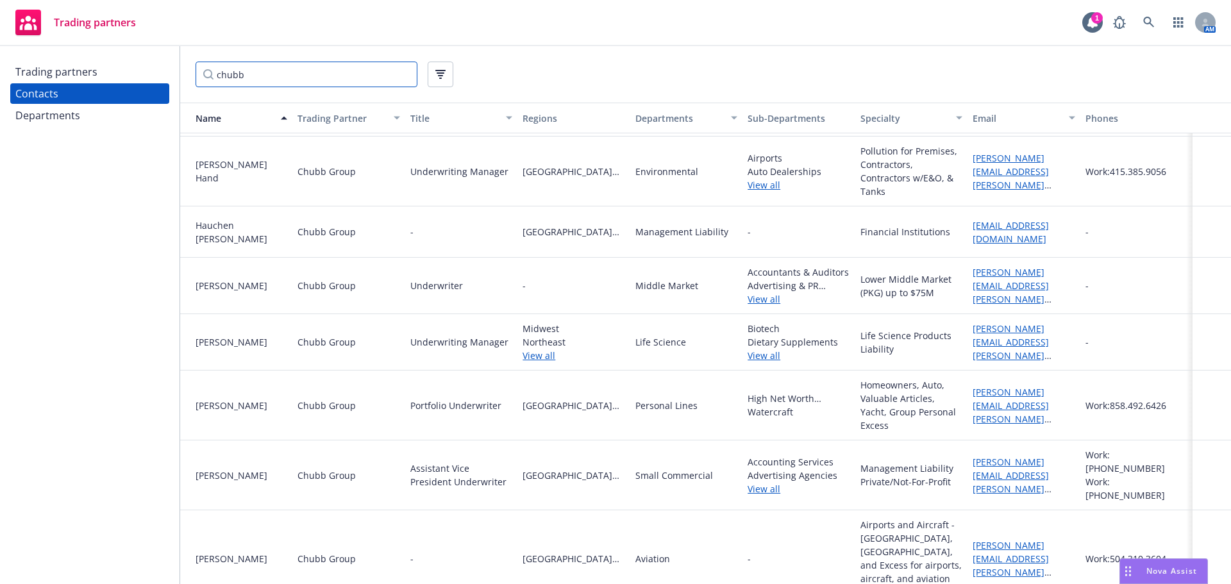
scroll to position [598, 0]
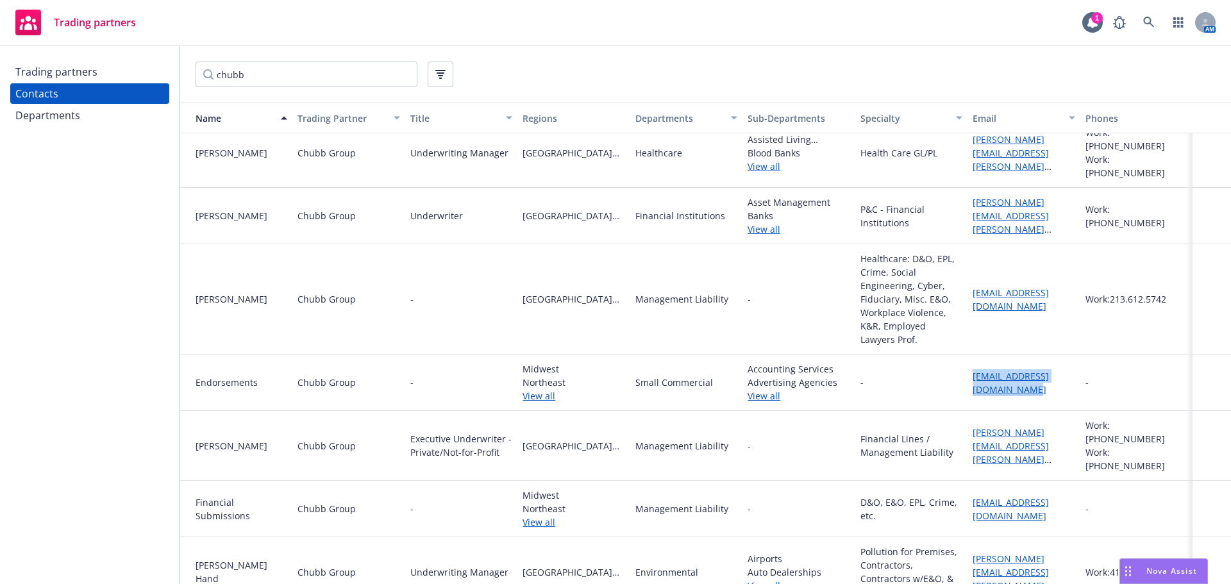
drag, startPoint x: 1006, startPoint y: 369, endPoint x: 963, endPoint y: 353, distance: 45.6
click at [967, 354] on div "smallbizsolutions@chubb.com" at bounding box center [1023, 382] width 112 height 56
copy link "smallbizsolutions@chubb.com"
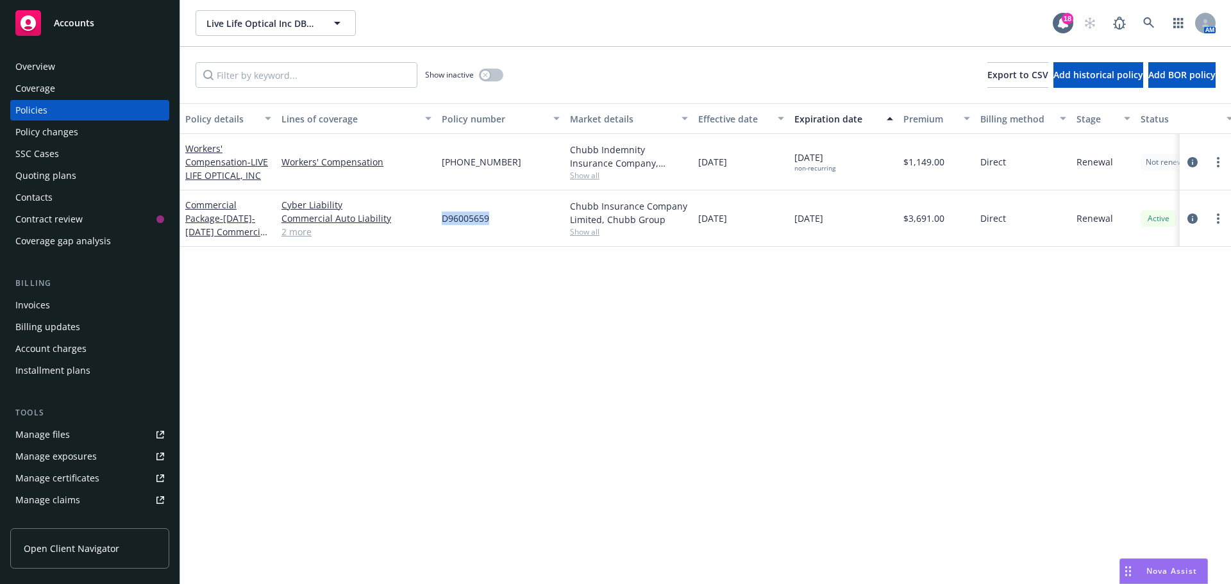
drag, startPoint x: 498, startPoint y: 224, endPoint x: 441, endPoint y: 221, distance: 57.1
click at [441, 221] on div "D96005659" at bounding box center [500, 218] width 128 height 56
copy span "D96005659"
click at [1223, 163] on link "more" at bounding box center [1217, 161] width 15 height 15
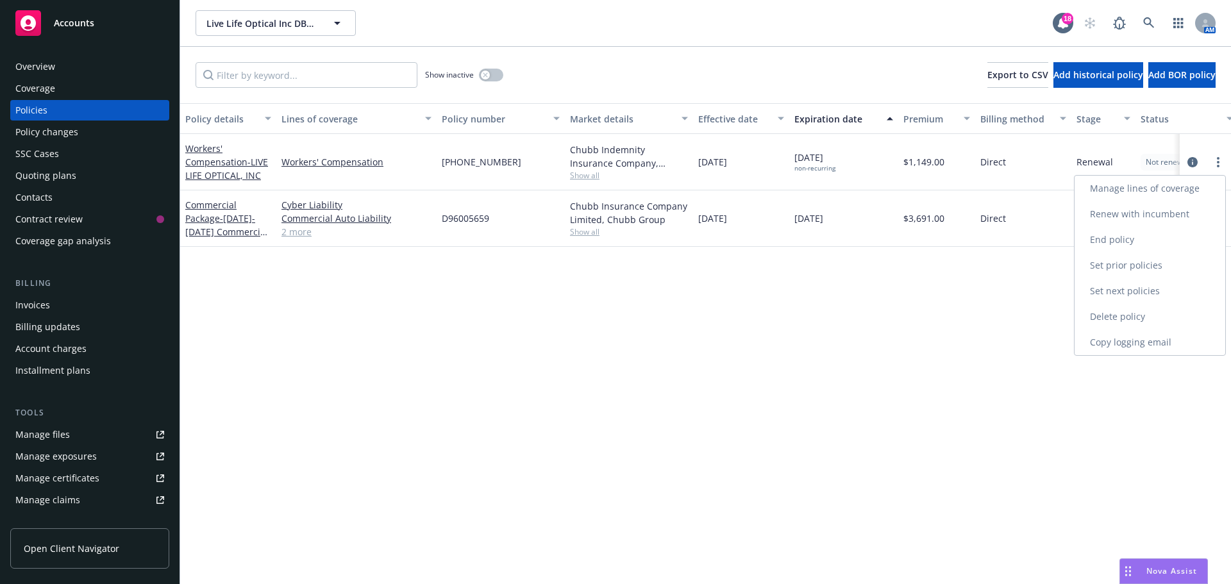
drag, startPoint x: 1145, startPoint y: 345, endPoint x: 1138, endPoint y: 345, distance: 7.1
click at [1145, 345] on link "Copy logging email" at bounding box center [1149, 342] width 151 height 26
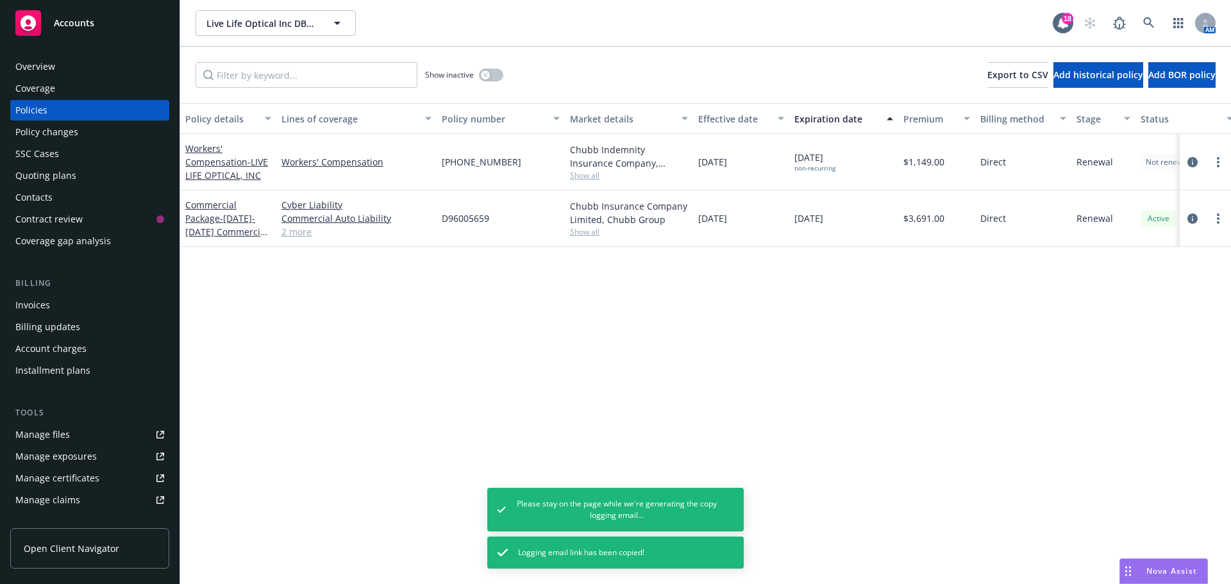
drag, startPoint x: 465, startPoint y: 165, endPoint x: 297, endPoint y: 81, distance: 188.3
click at [442, 165] on div "(25) 7177-01-47" at bounding box center [500, 162] width 128 height 56
